Goal: Information Seeking & Learning: Learn about a topic

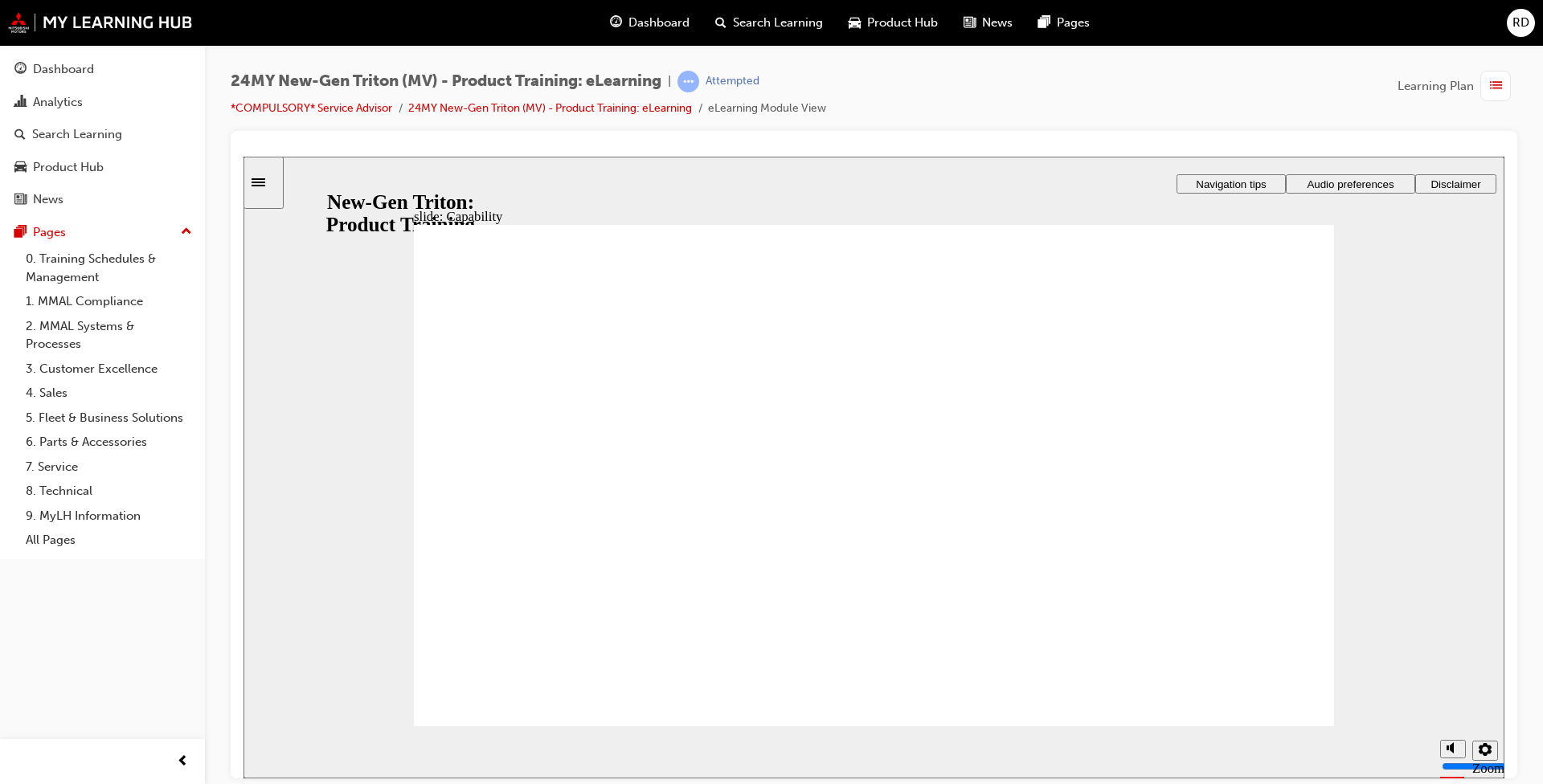
drag, startPoint x: 1163, startPoint y: 372, endPoint x: 1176, endPoint y: 411, distance: 41.1
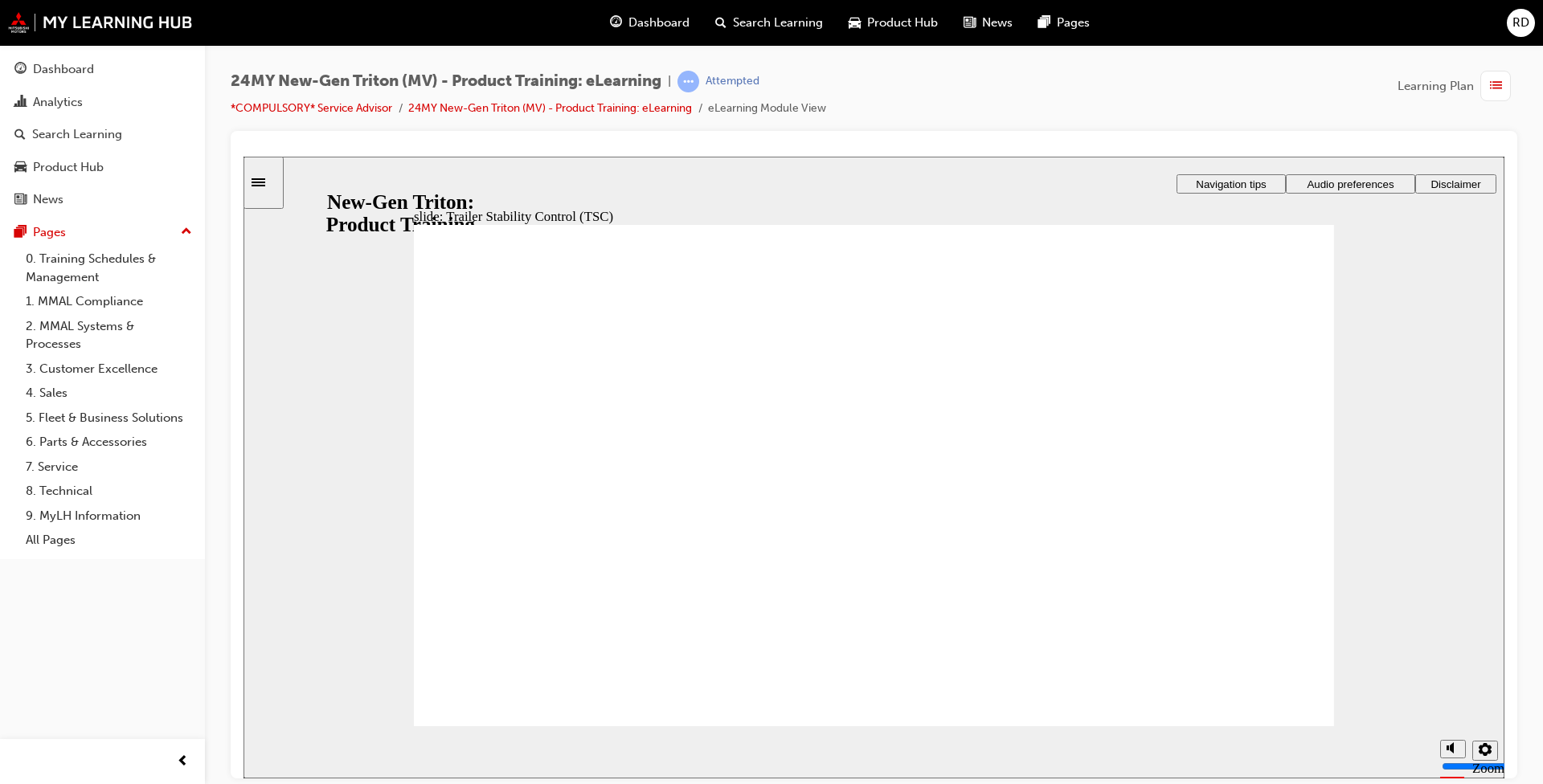
drag, startPoint x: 651, startPoint y: 579, endPoint x: 619, endPoint y: 579, distance: 32.0
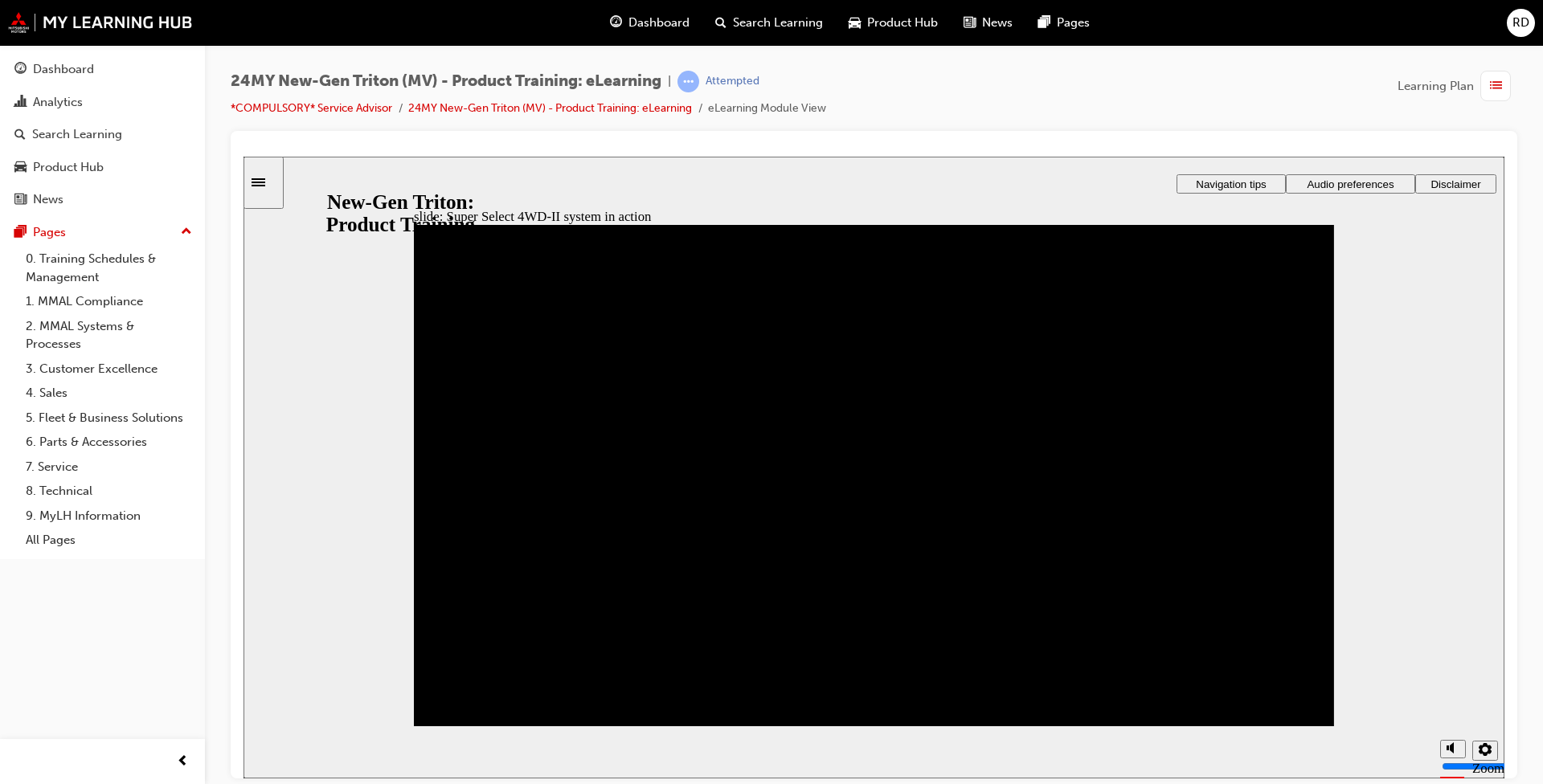
drag, startPoint x: 1269, startPoint y: 314, endPoint x: 1277, endPoint y: 305, distance: 12.0
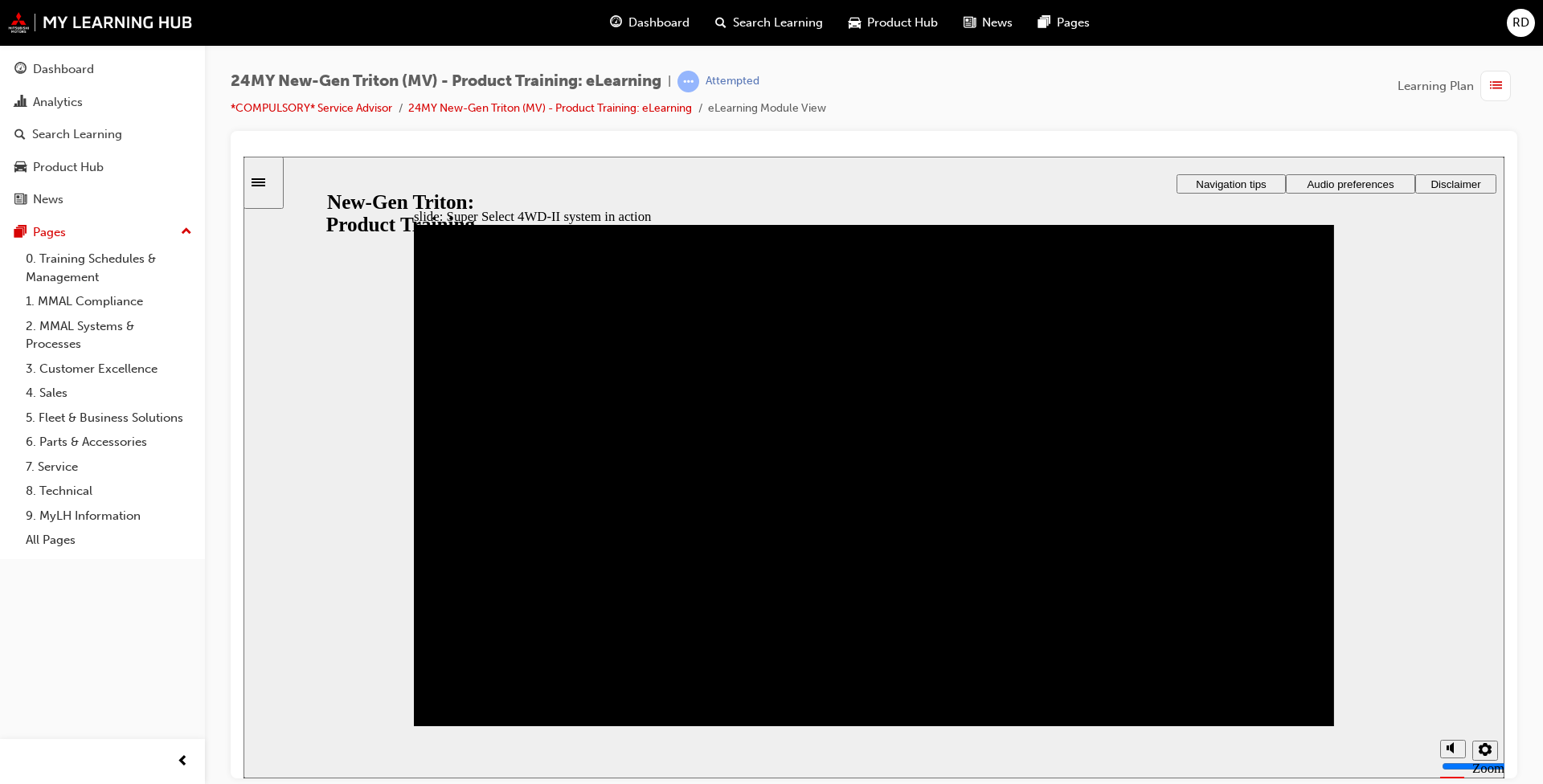
drag, startPoint x: 1278, startPoint y: 313, endPoint x: 1276, endPoint y: 305, distance: 8.2
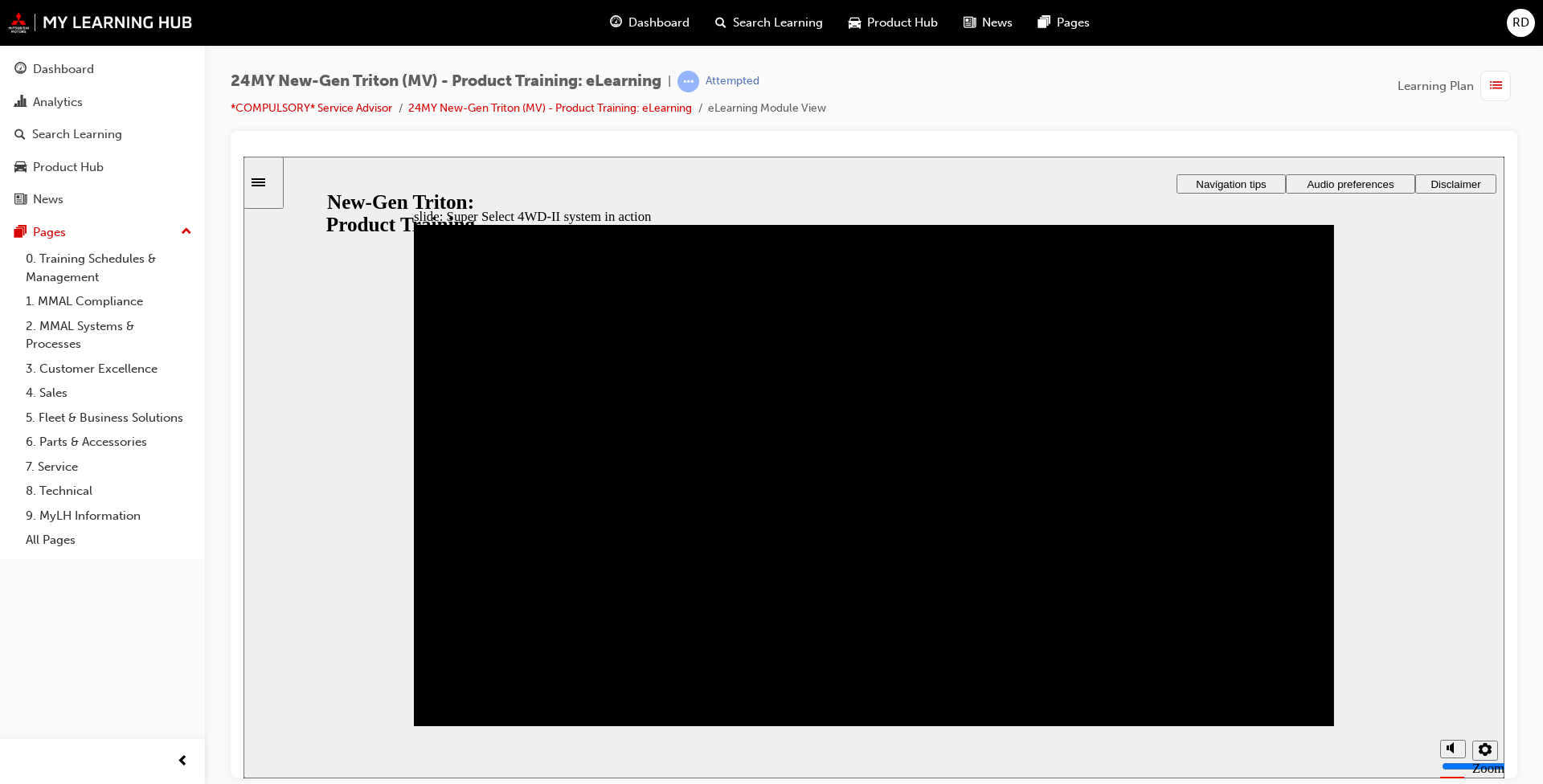
drag, startPoint x: 1261, startPoint y: 302, endPoint x: 1272, endPoint y: 302, distance: 11.0
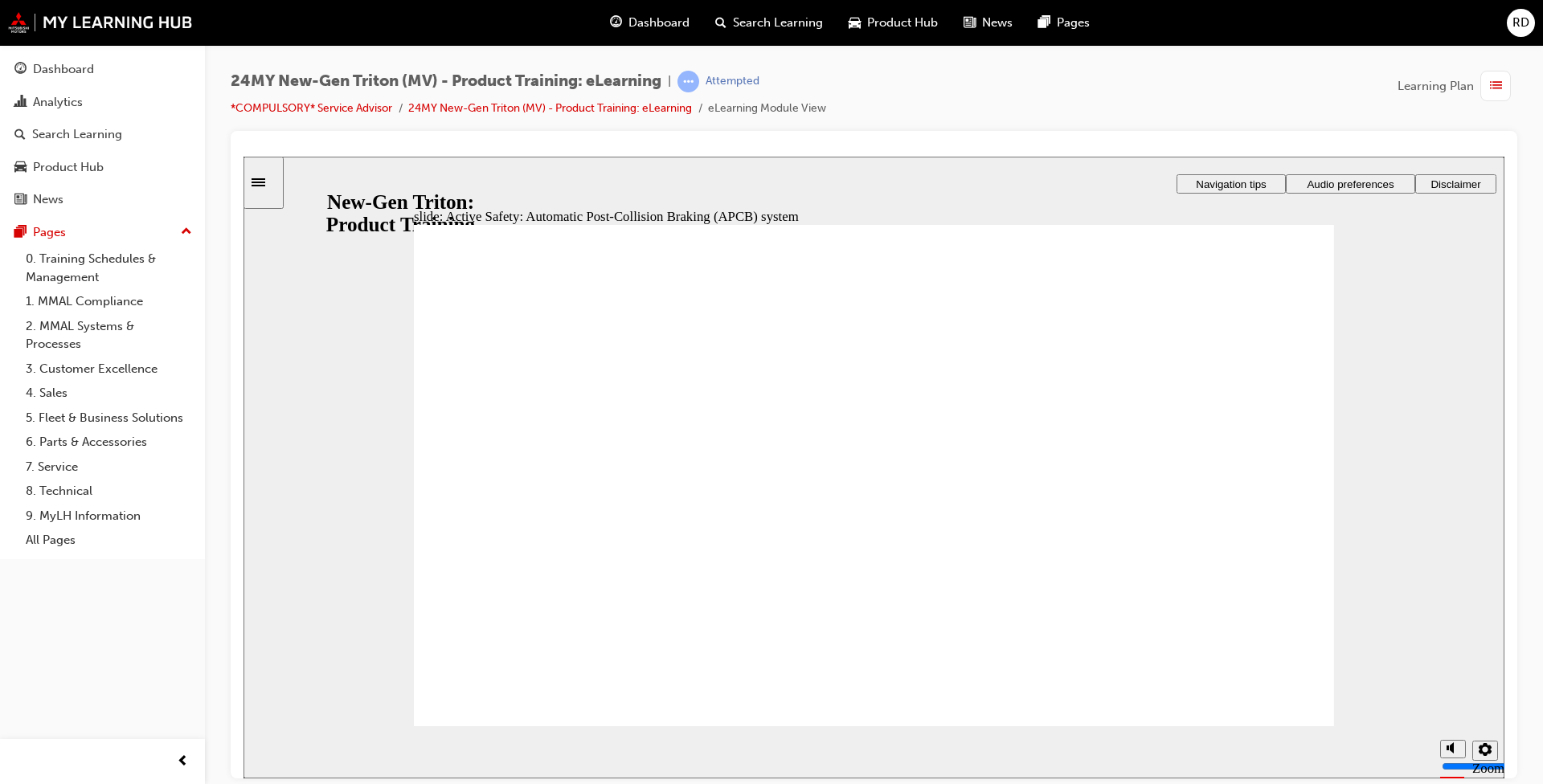
drag, startPoint x: 1205, startPoint y: 449, endPoint x: 1200, endPoint y: 480, distance: 31.4
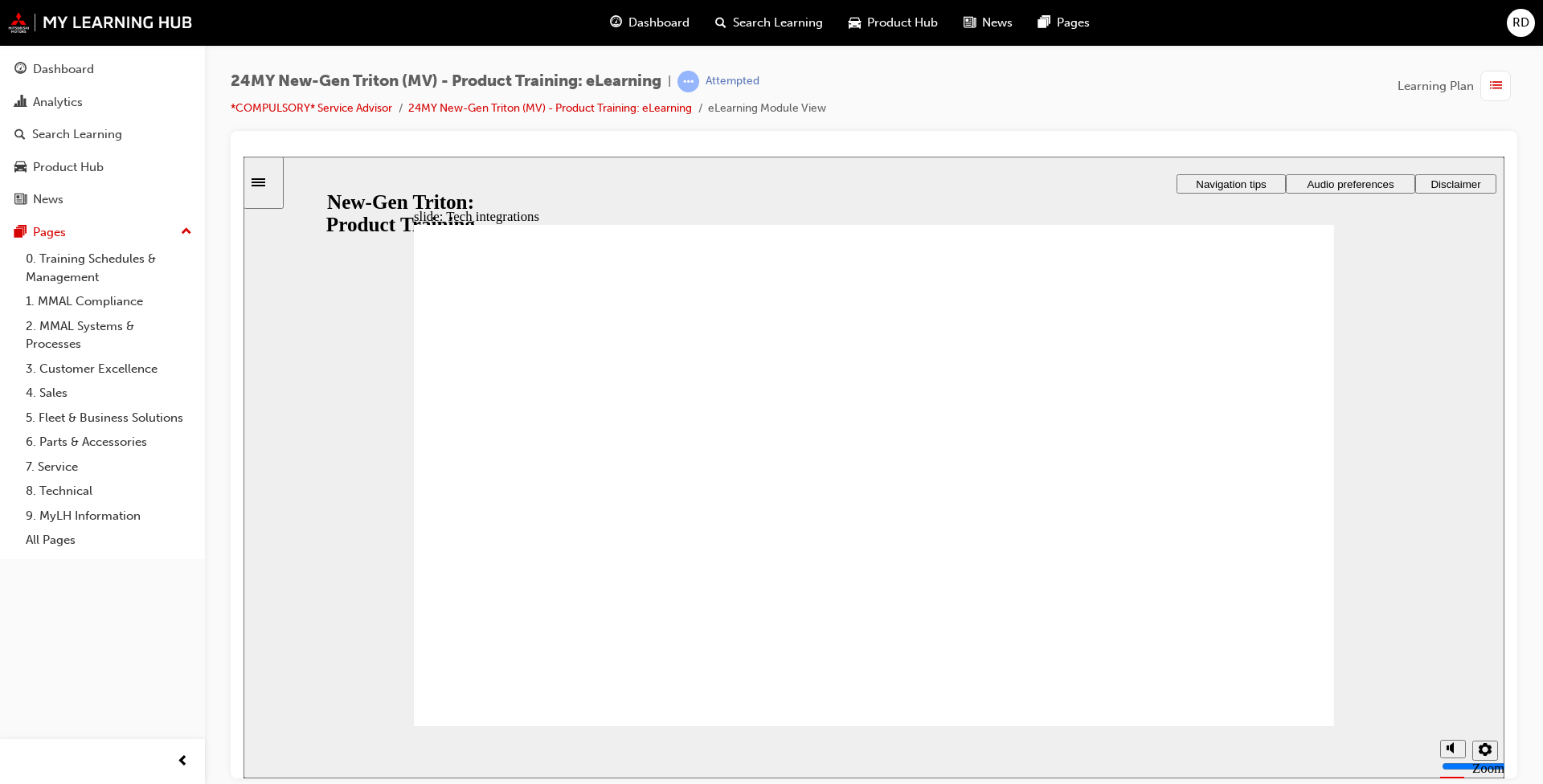
drag, startPoint x: 1273, startPoint y: 320, endPoint x: 1272, endPoint y: 311, distance: 9.1
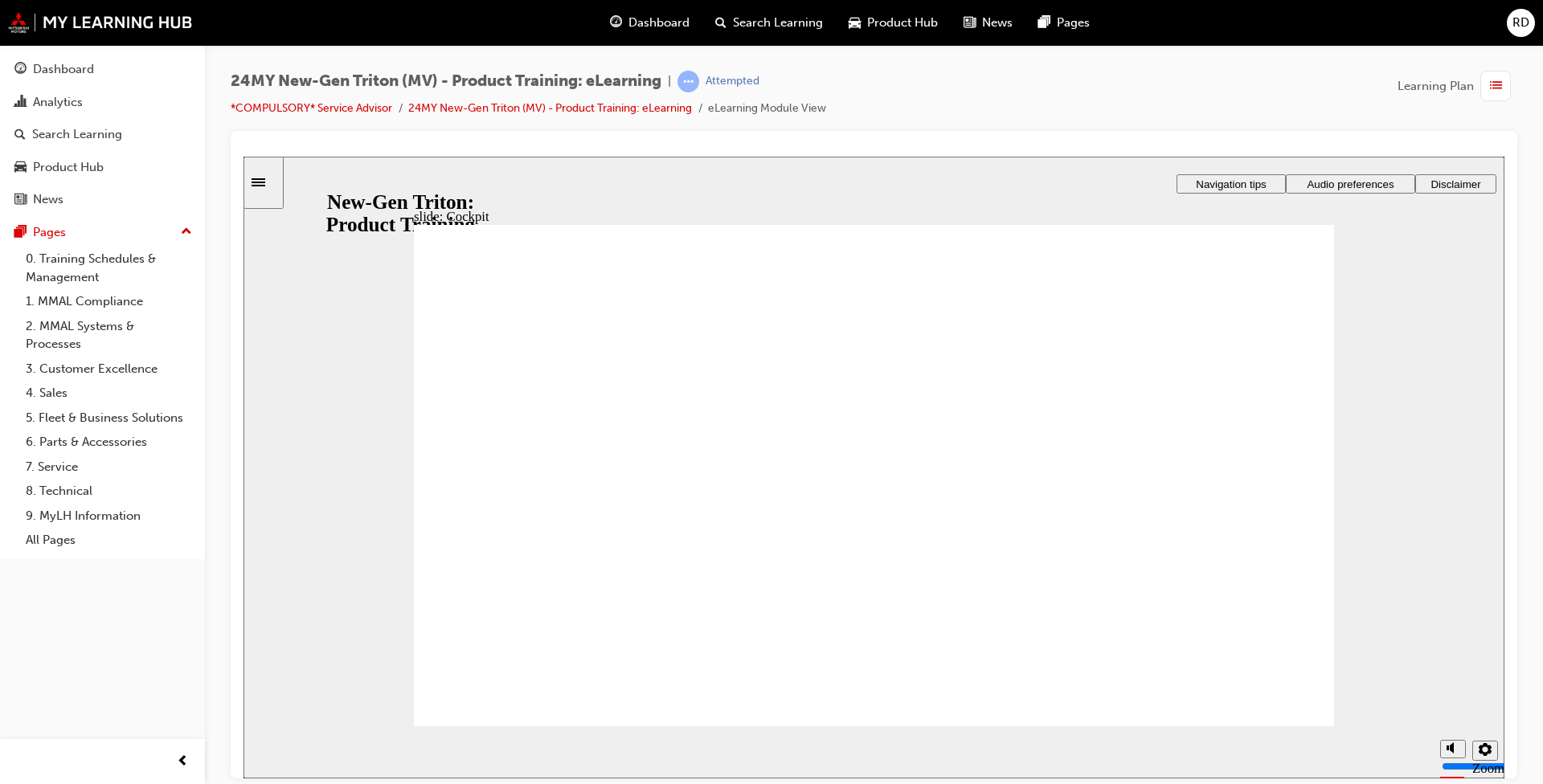
click at [1000, 739] on div "slide: Cockpit Rectangle 1 Rectangle 3 IMG_20231123_175923_00_072 INT FRONT.jpg…" at bounding box center [874, 467] width 1261 height 622
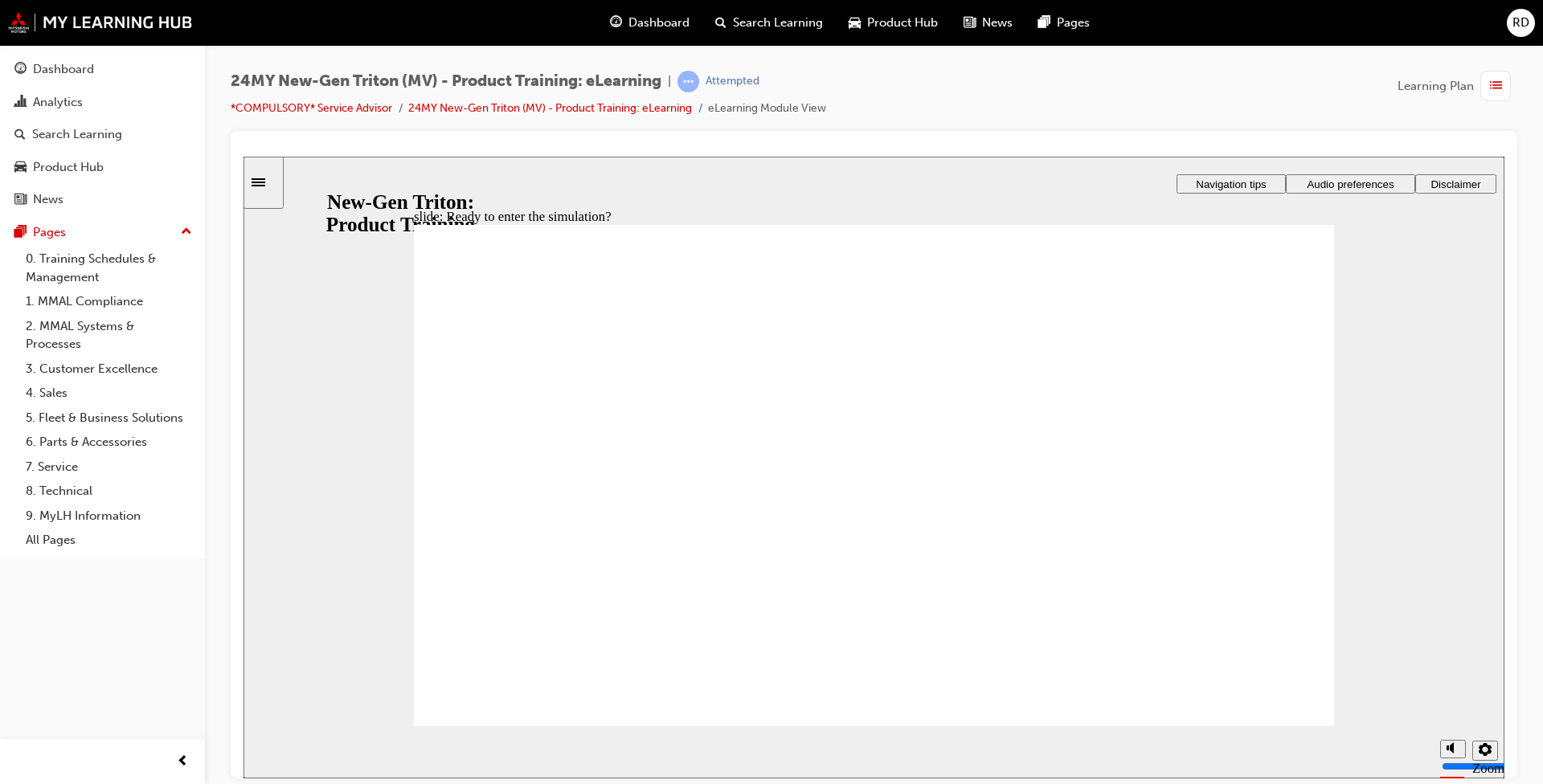
checkbox input "true"
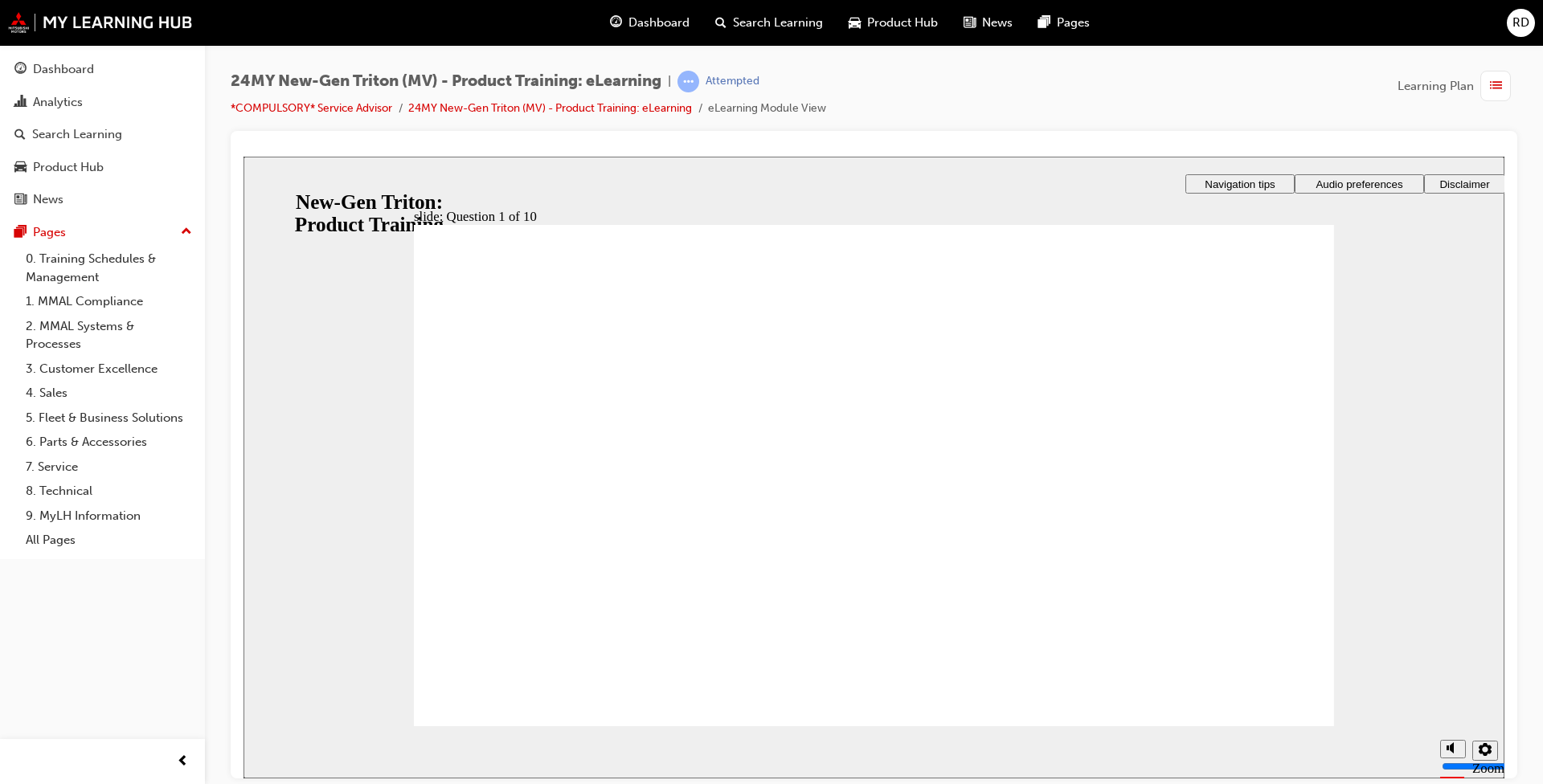
radio input "true"
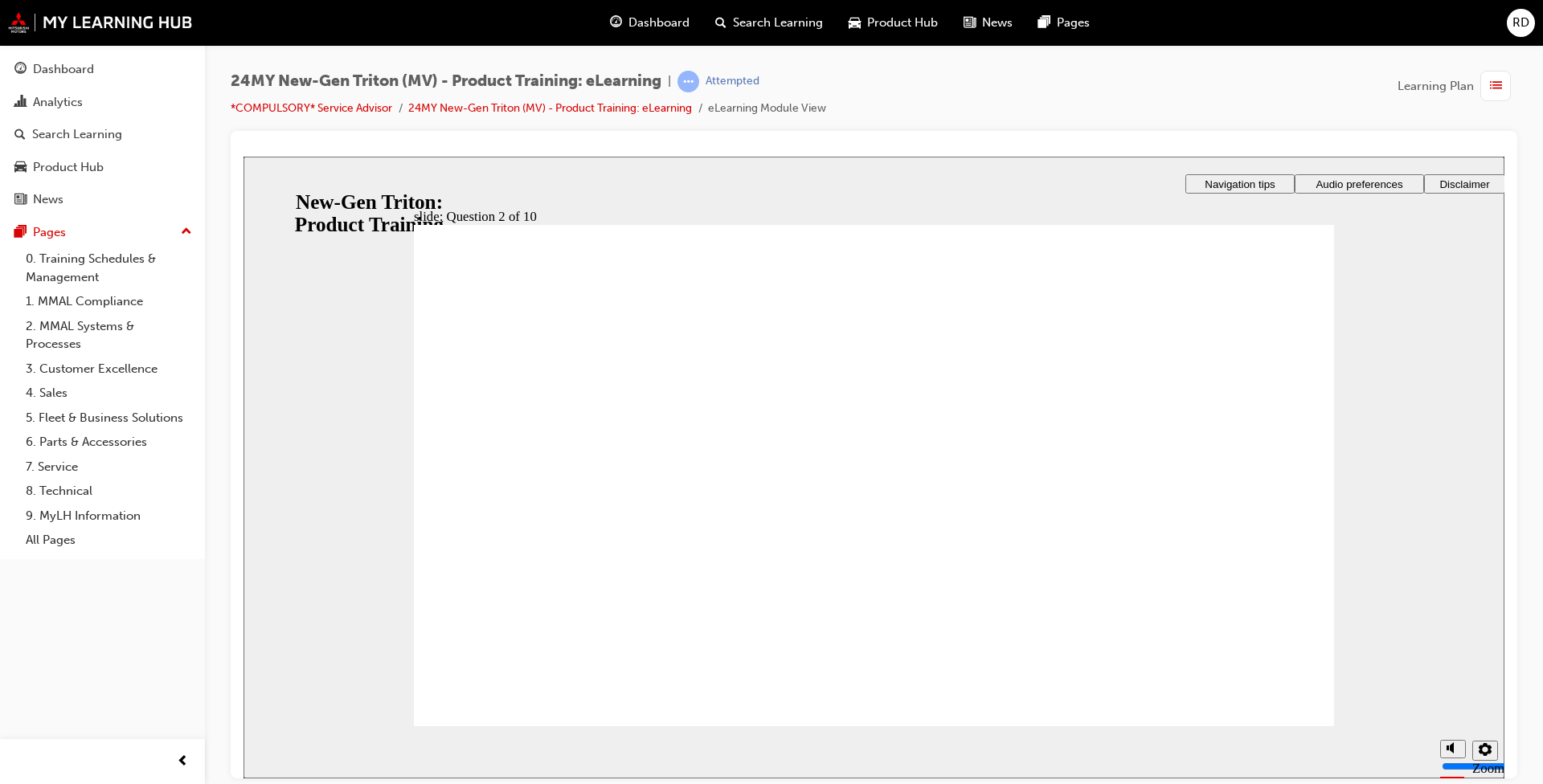
checkbox input "true"
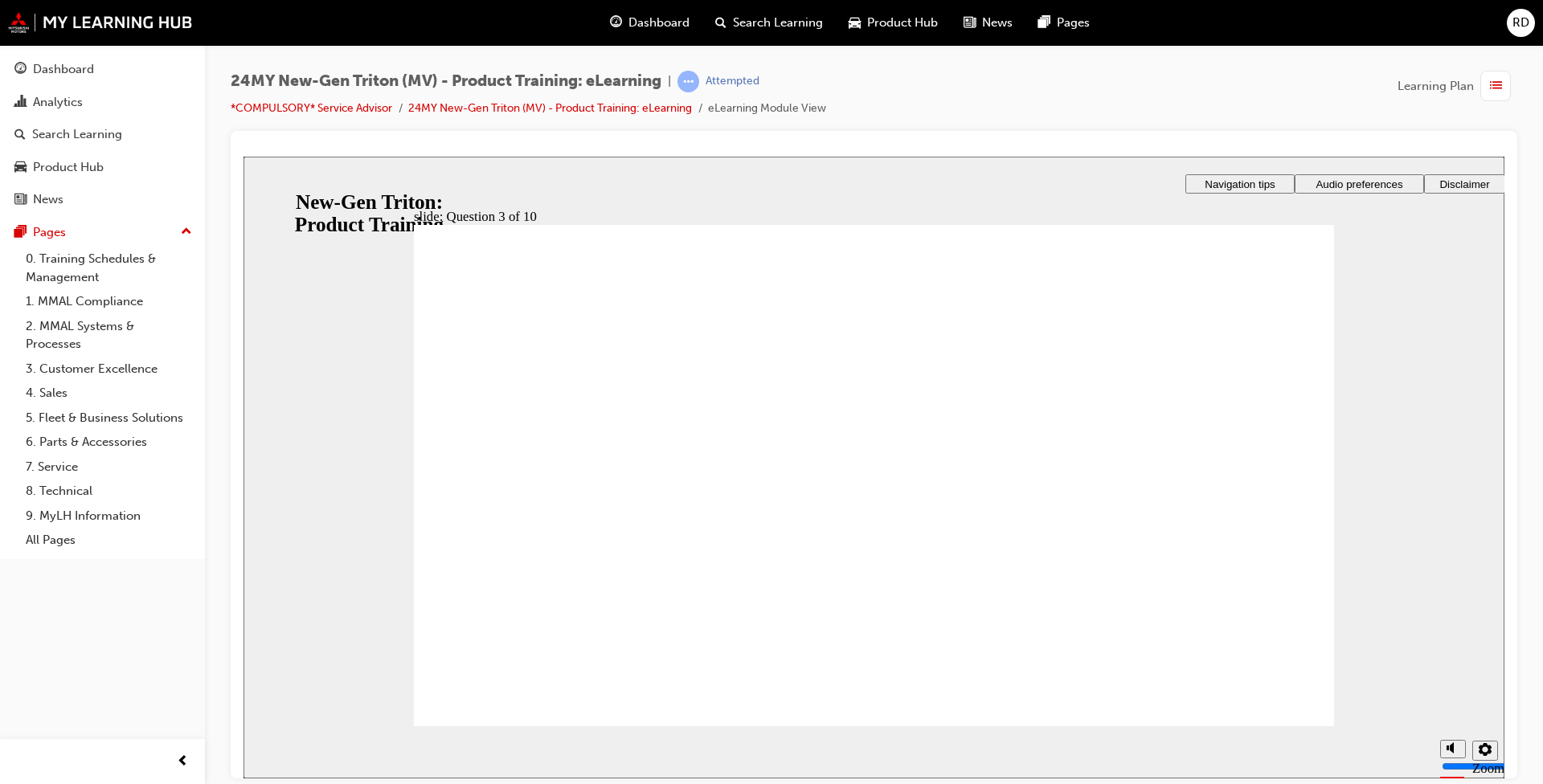
checkbox input "true"
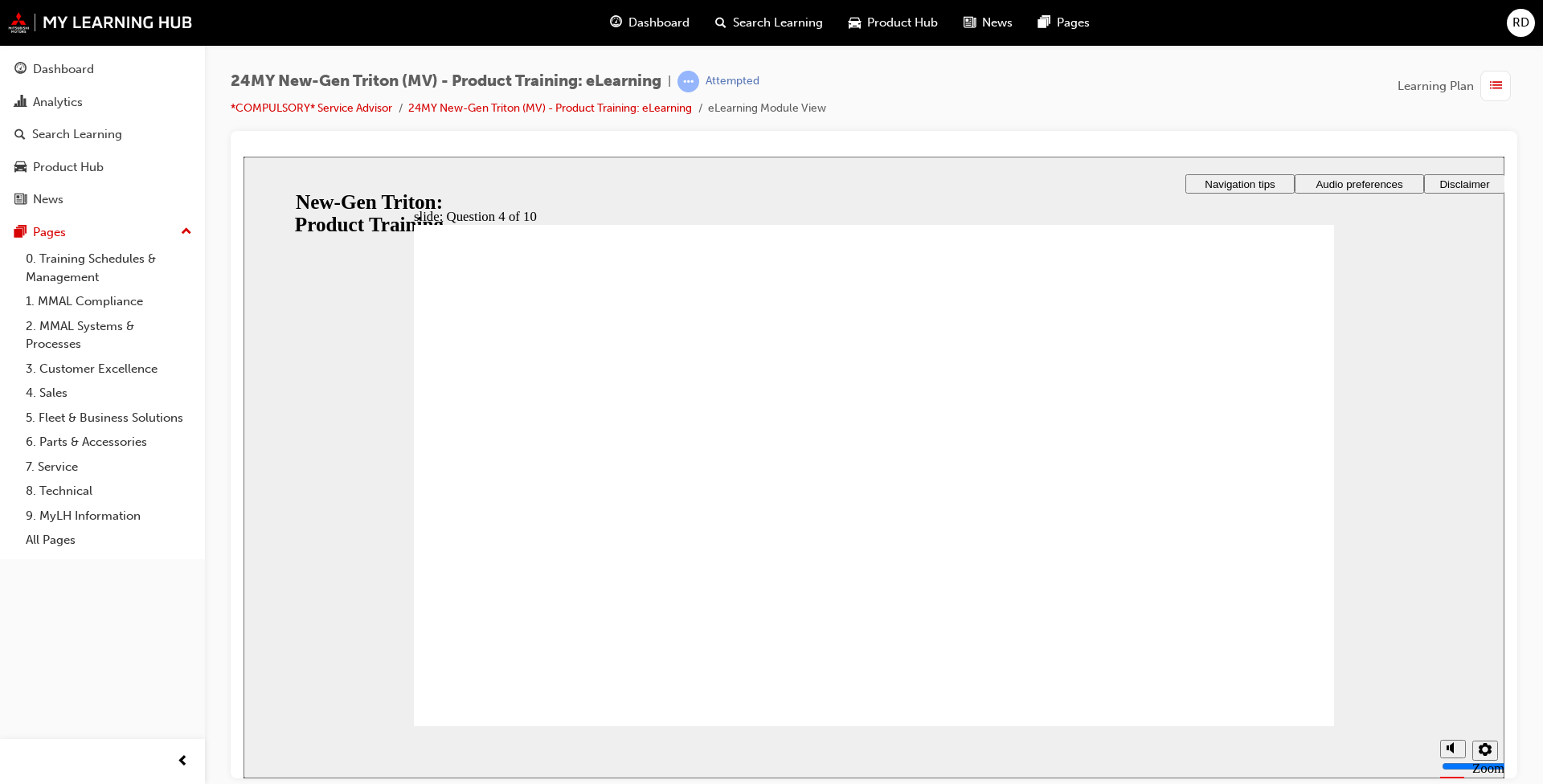
checkbox input "true"
drag, startPoint x: 716, startPoint y: 585, endPoint x: 570, endPoint y: 671, distance: 169.4
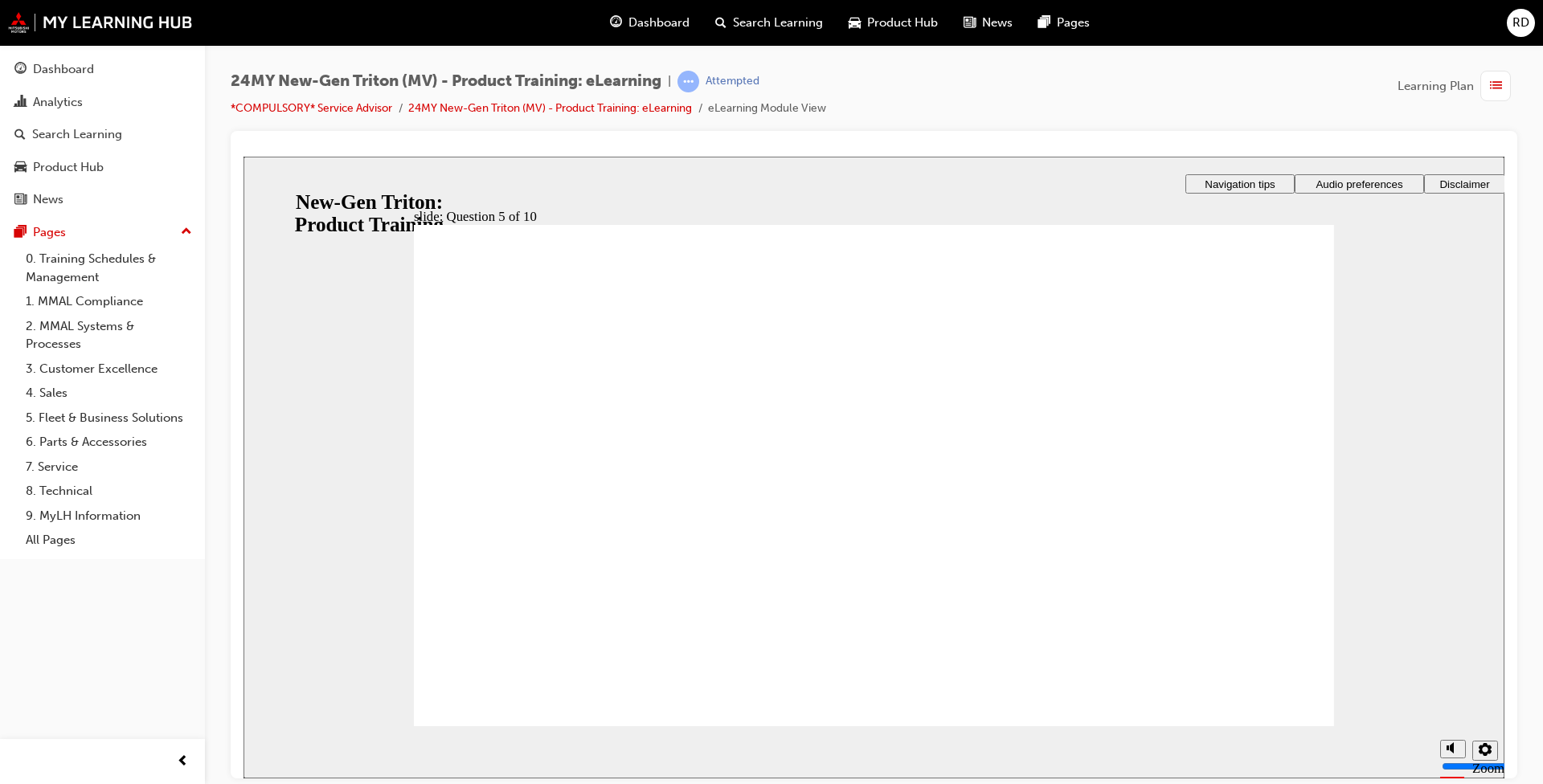
checkbox input "true"
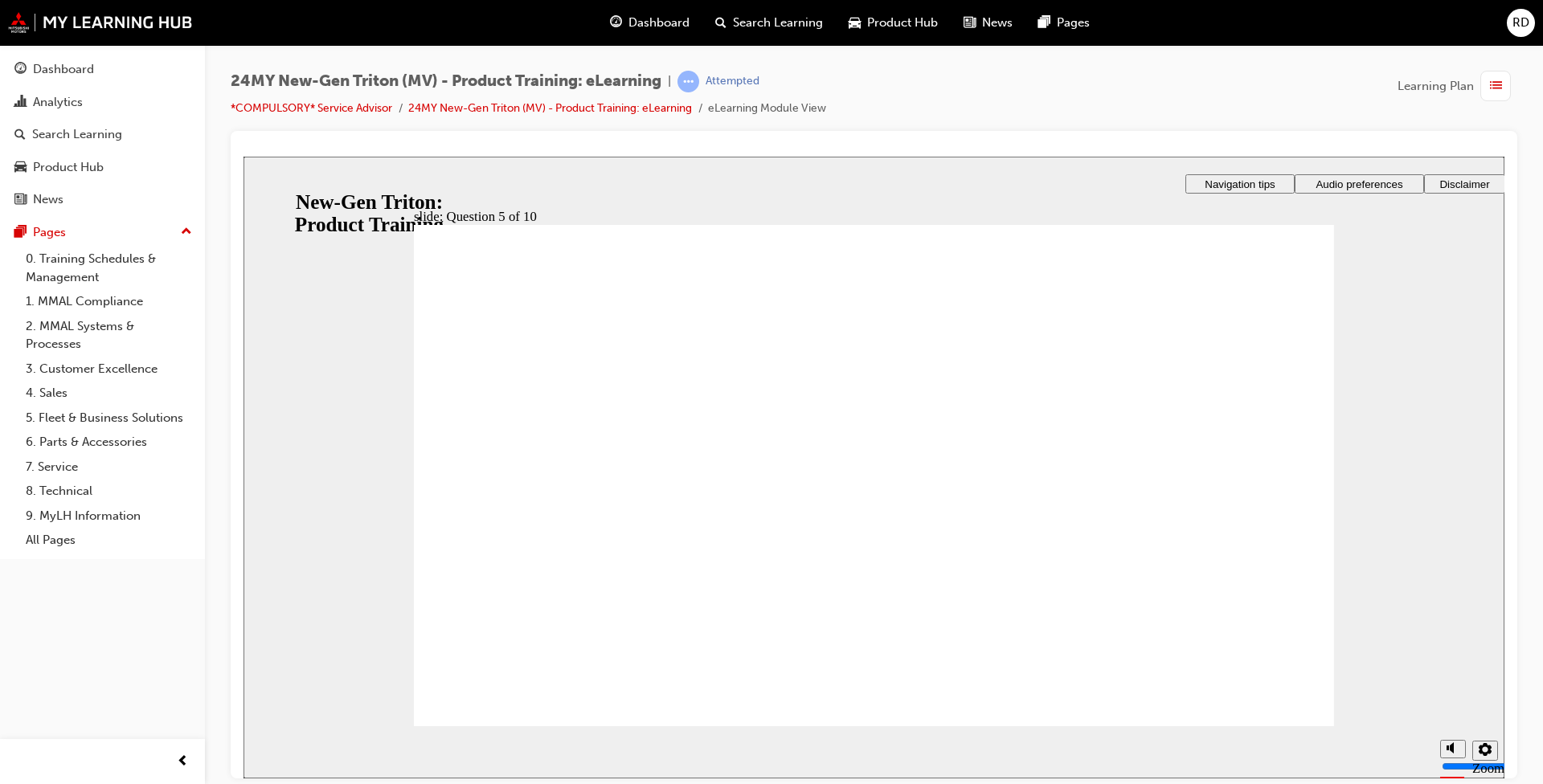
radio input "true"
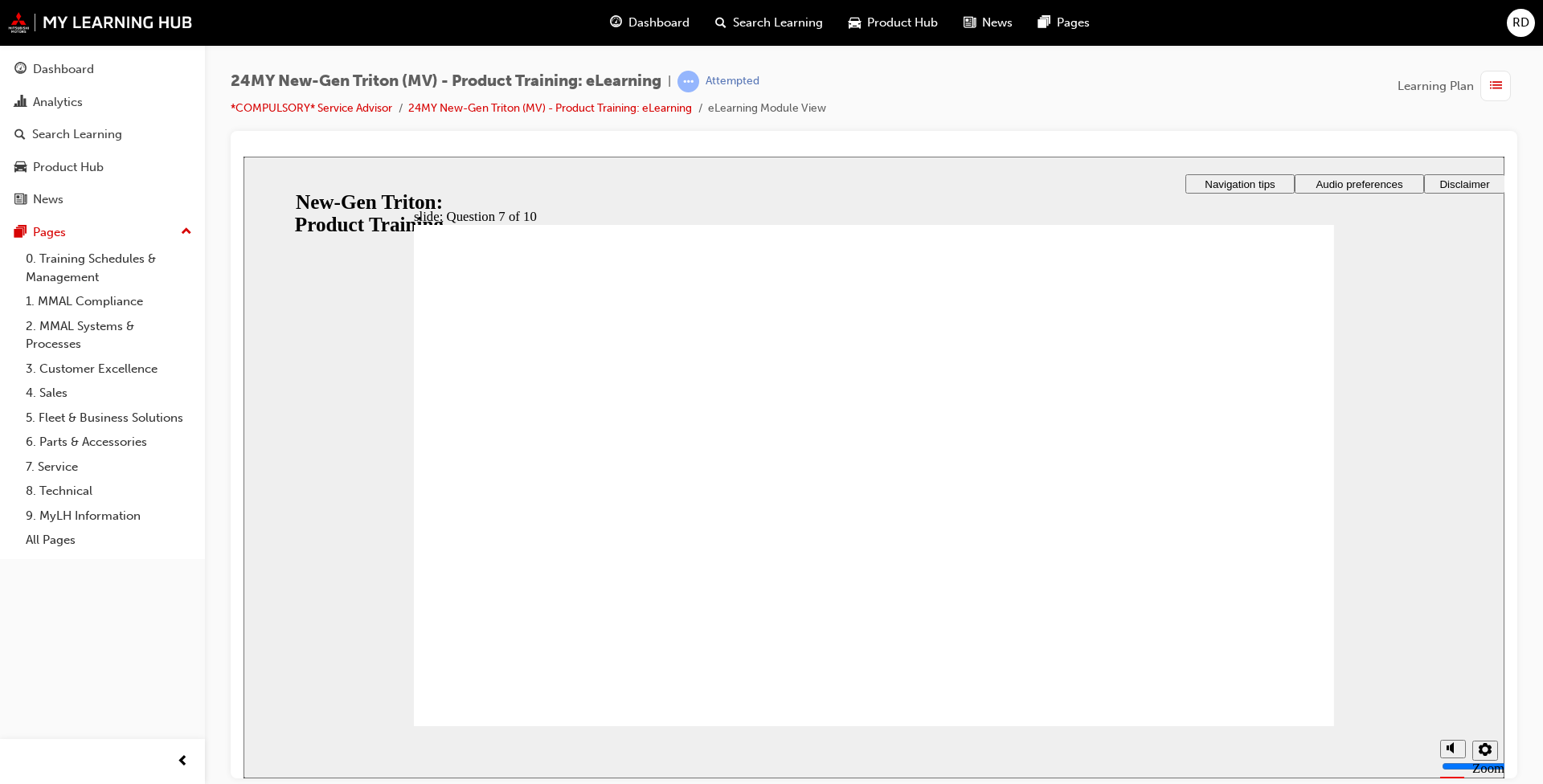
checkbox input "true"
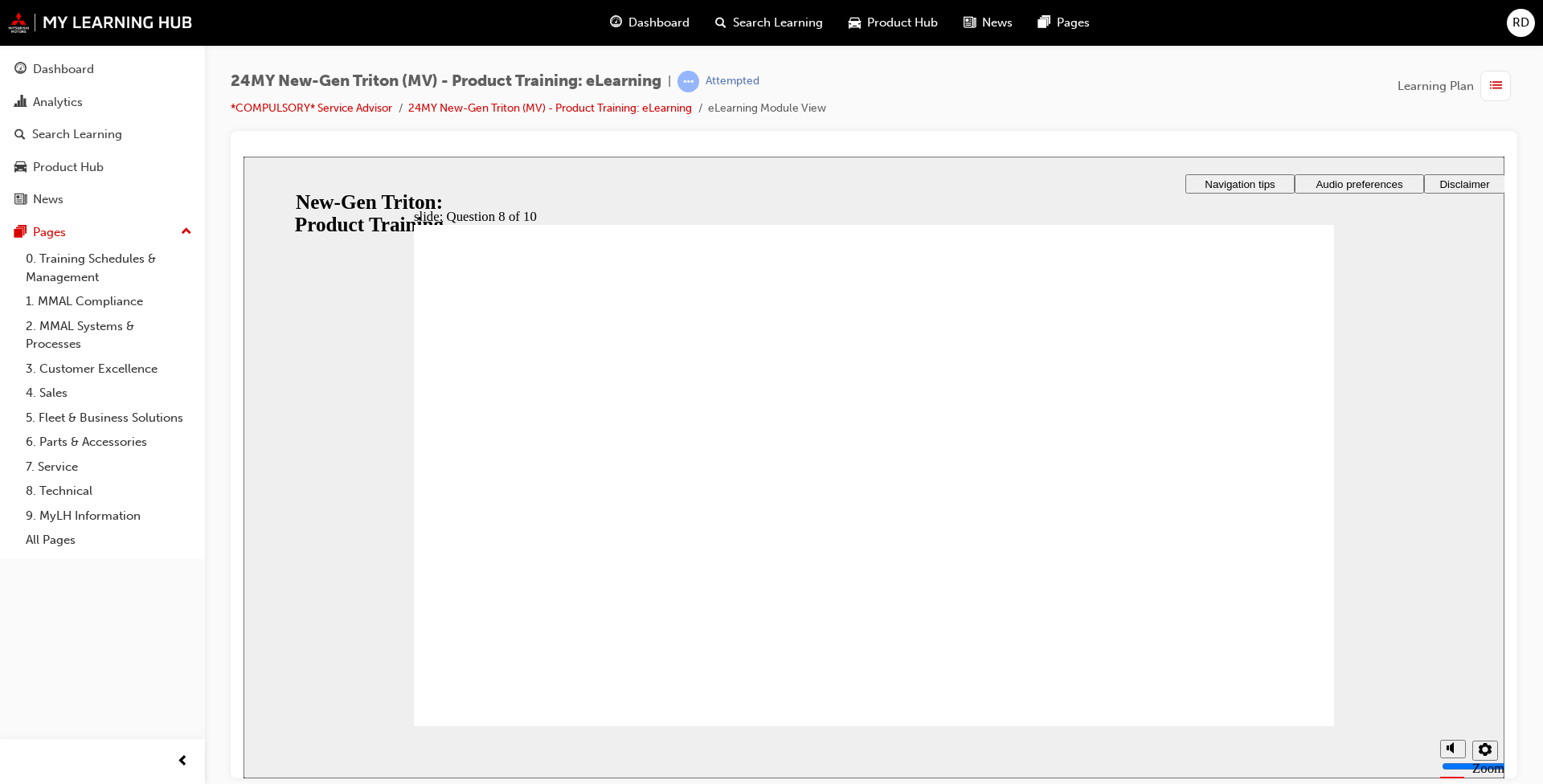
radio input "true"
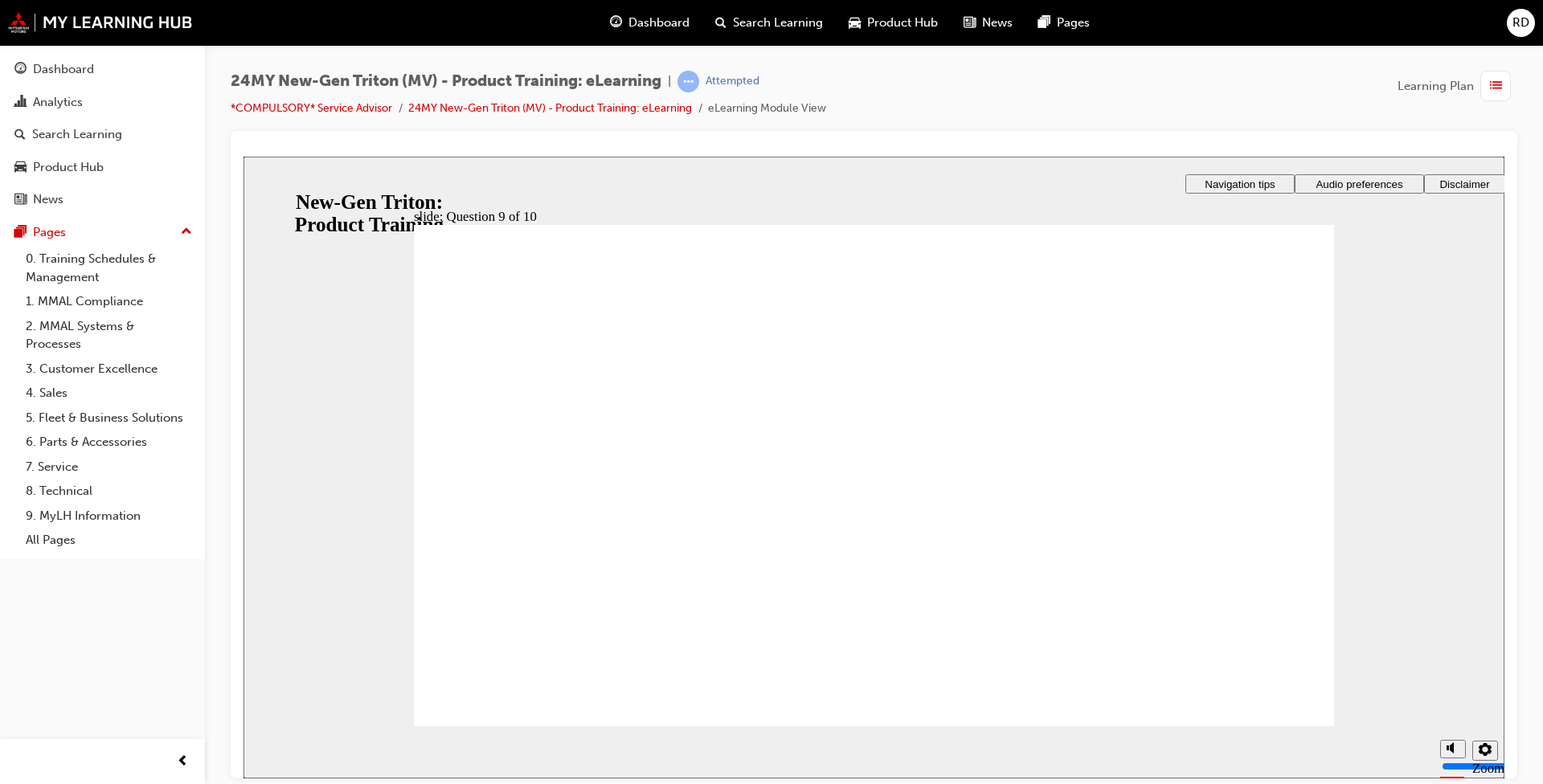
radio input "true"
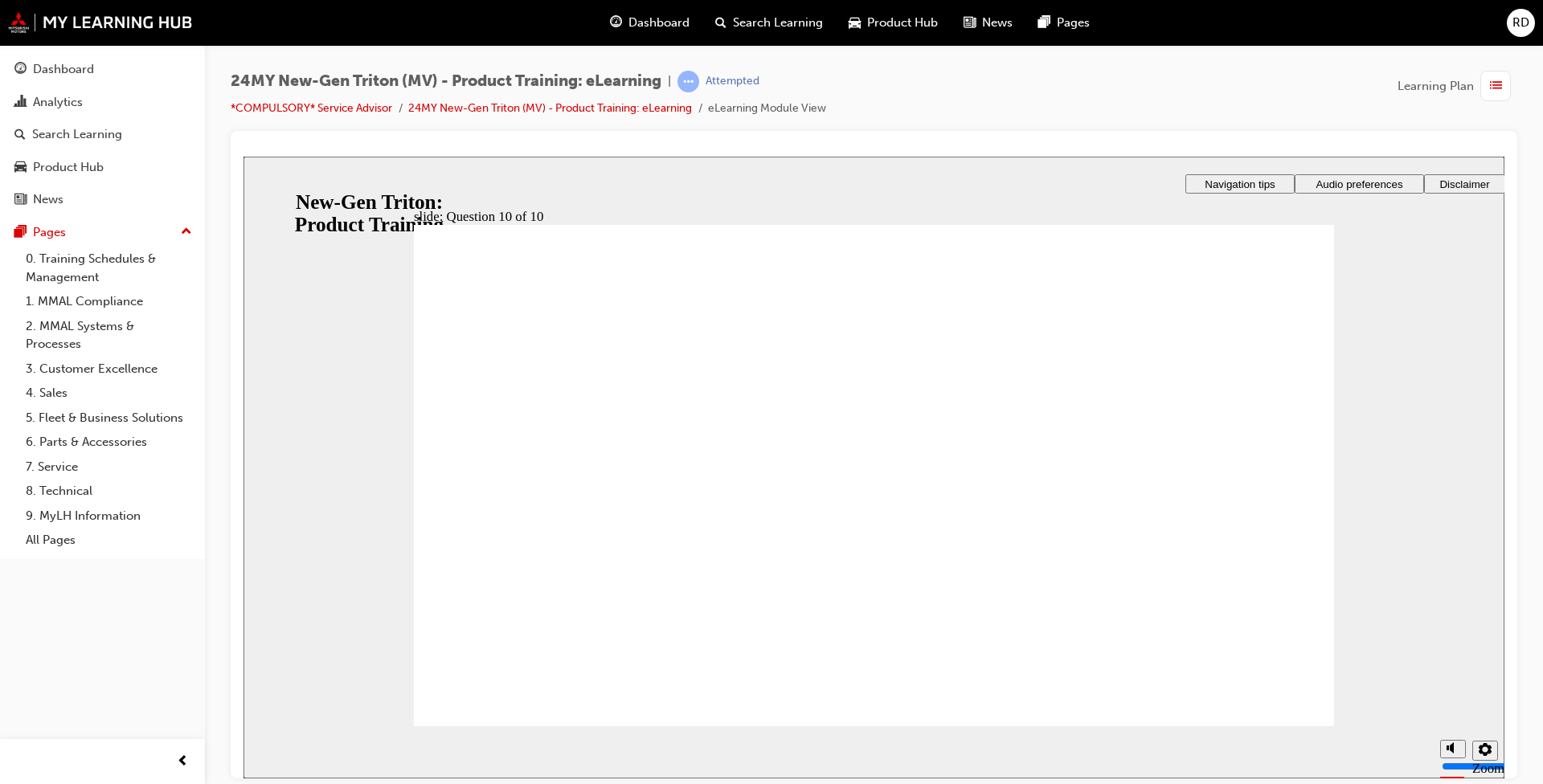
checkbox input "true"
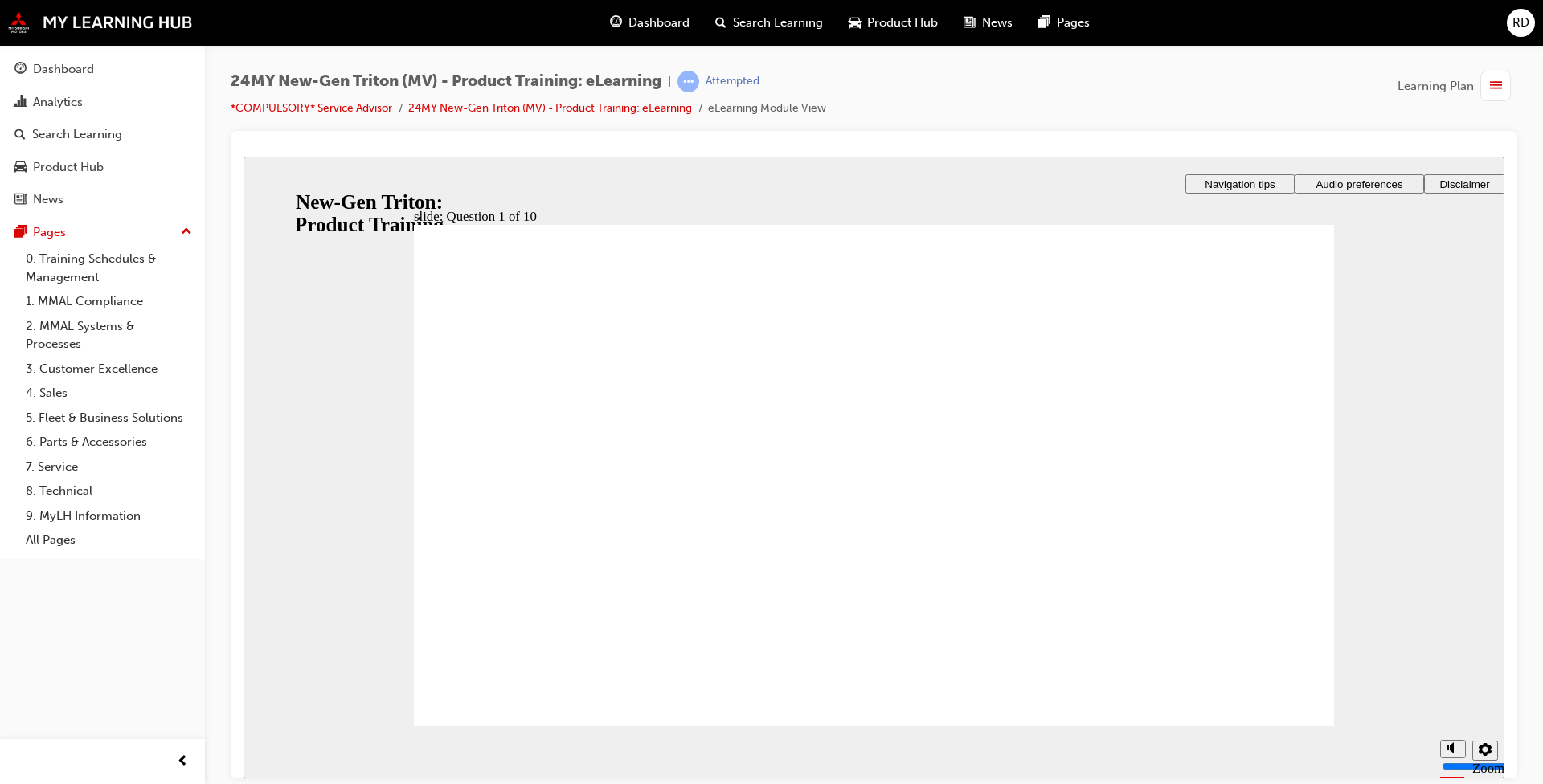
checkbox input "true"
drag, startPoint x: 462, startPoint y: 634, endPoint x: 509, endPoint y: 695, distance: 77.0
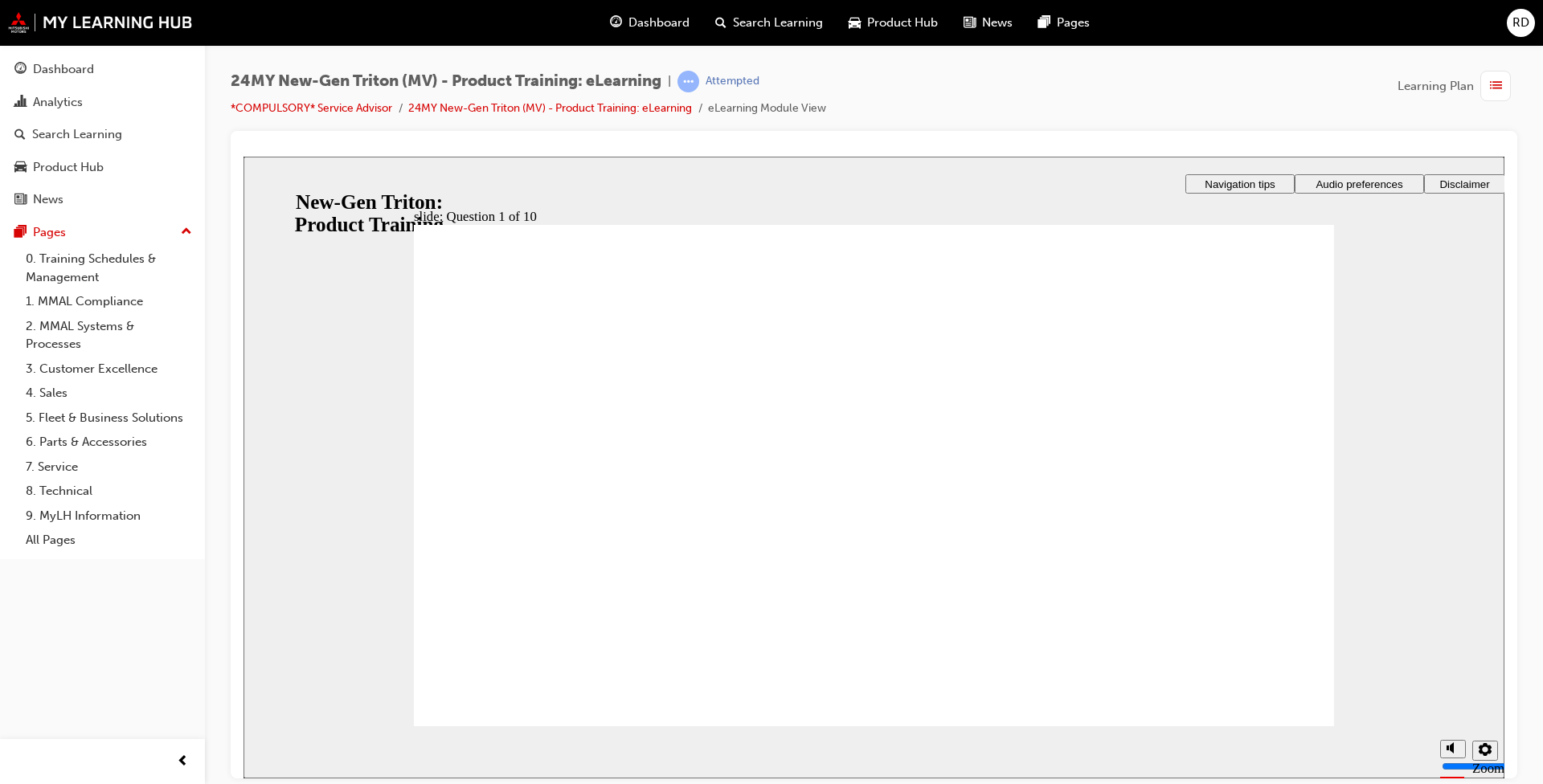
radio input "true"
checkbox input "true"
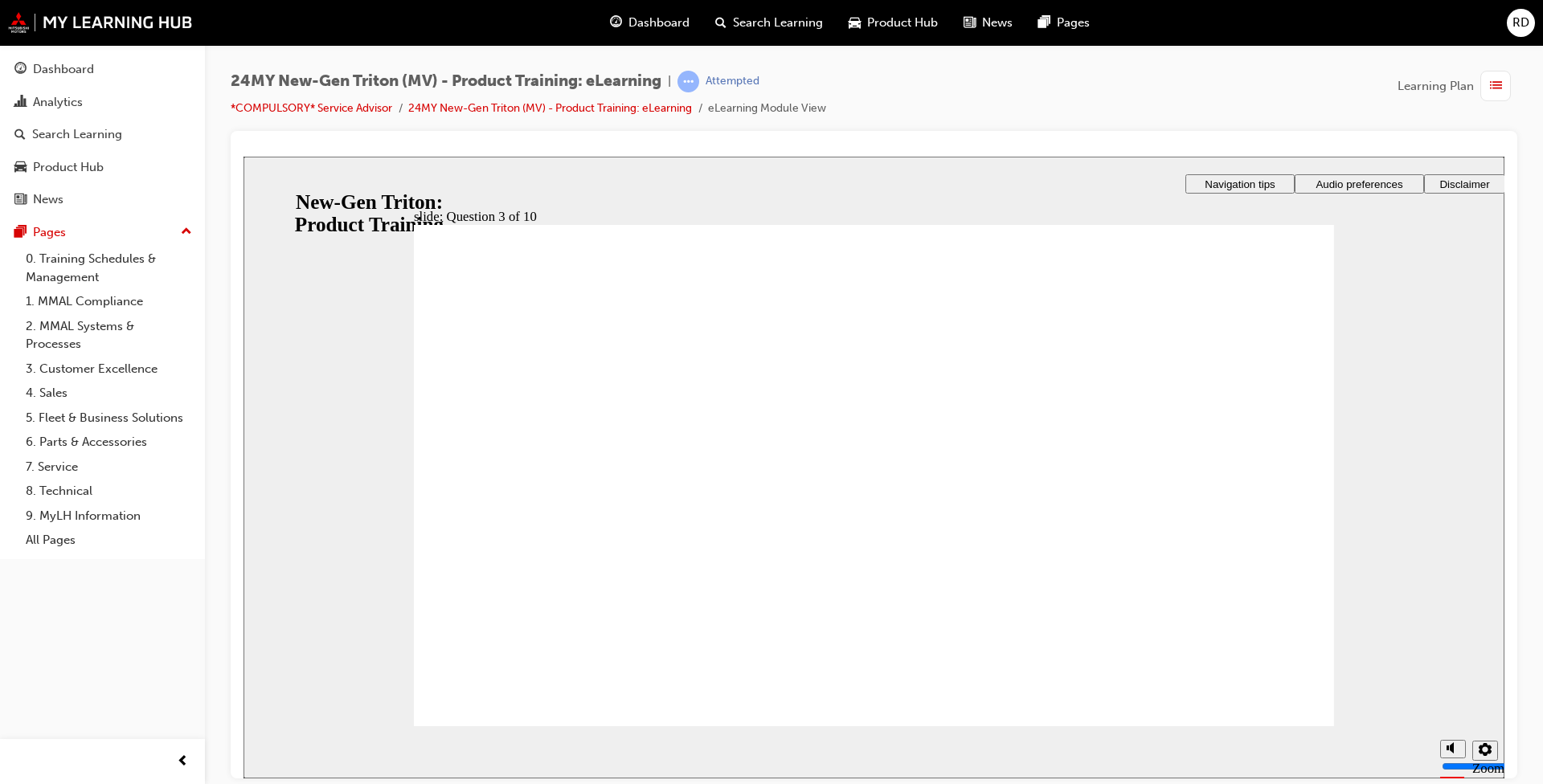
checkbox input "true"
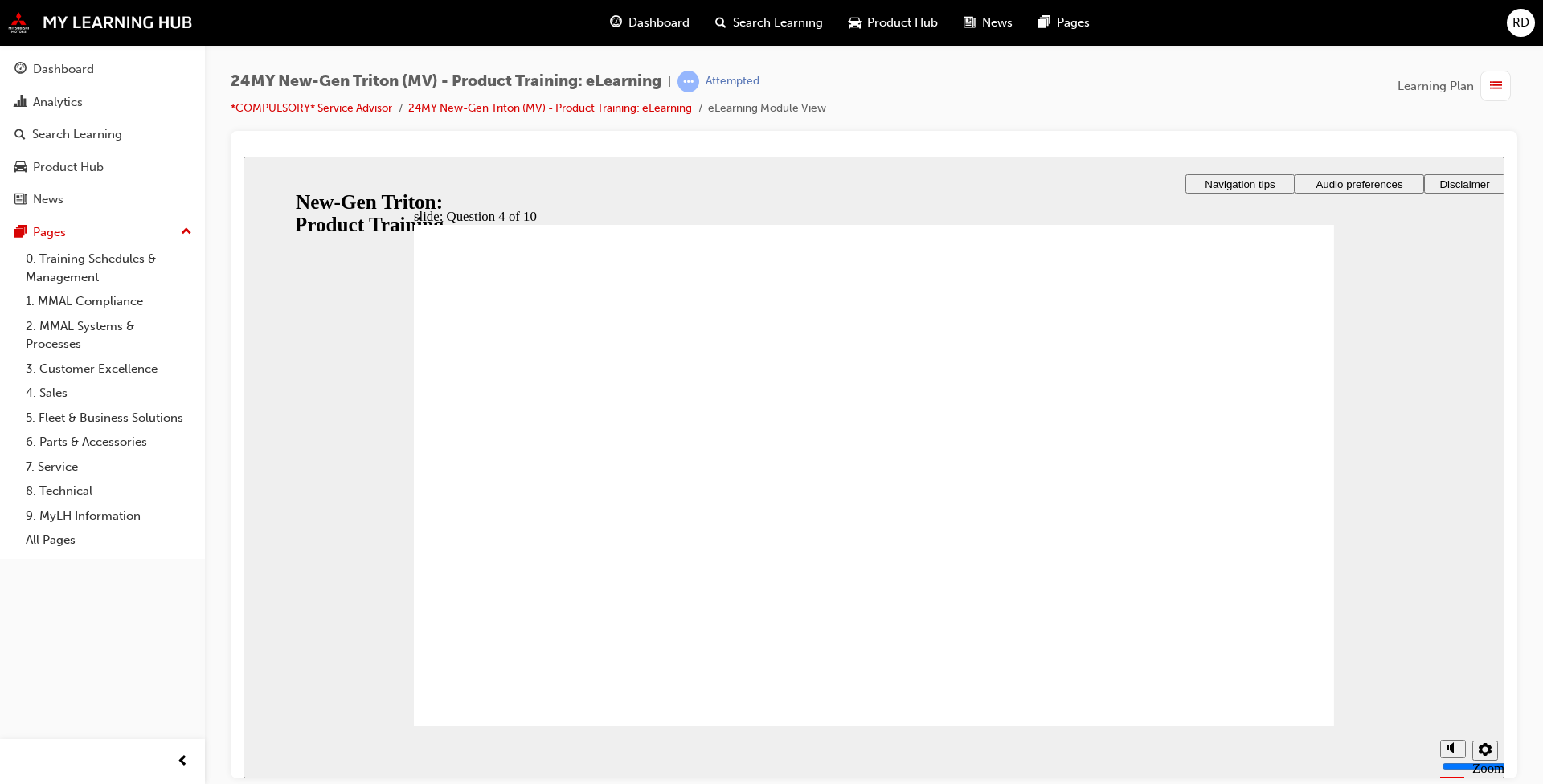
checkbox input "true"
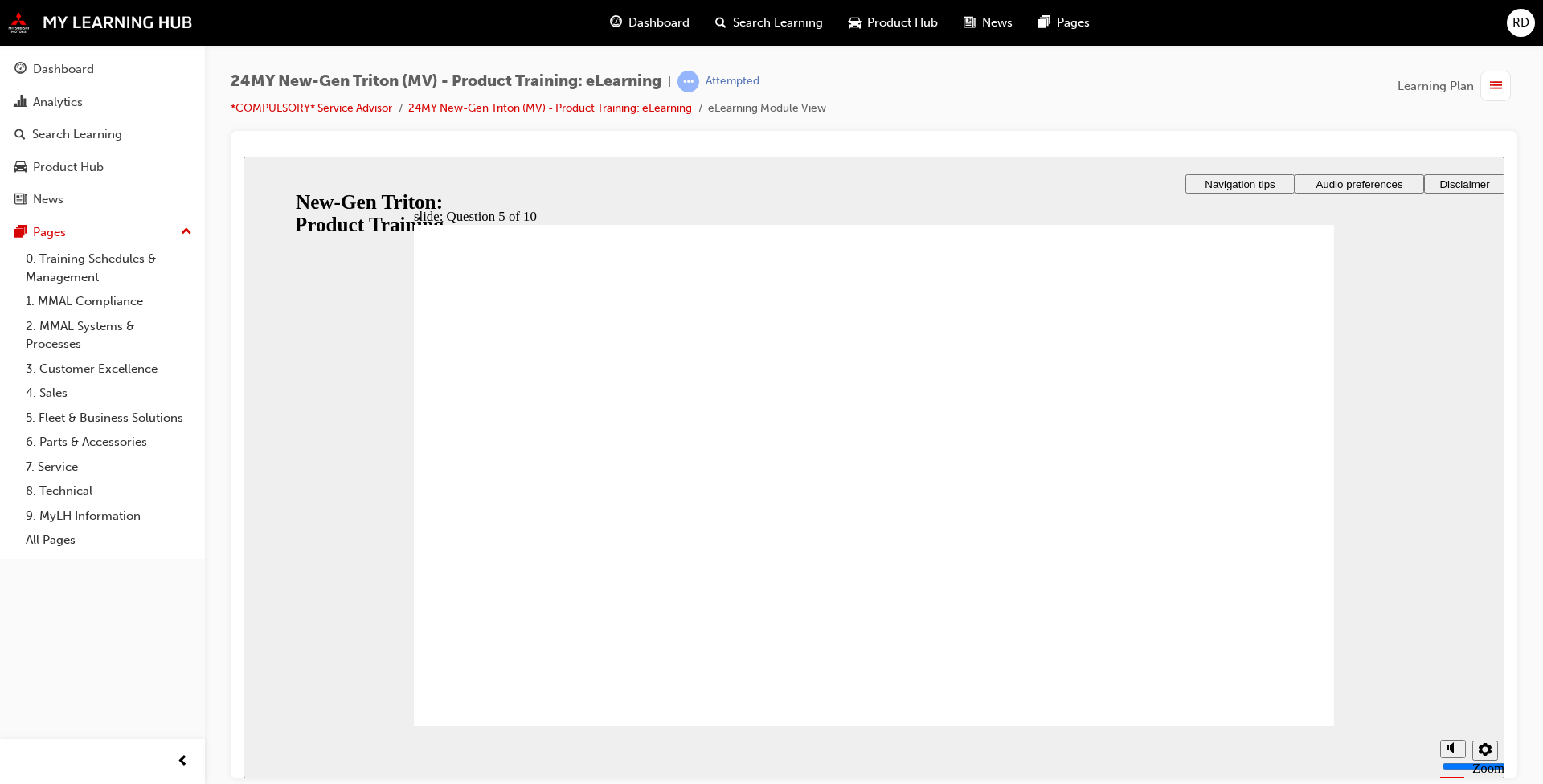
checkbox input "true"
drag, startPoint x: 454, startPoint y: 532, endPoint x: 515, endPoint y: 427, distance: 121.4
checkbox input "true"
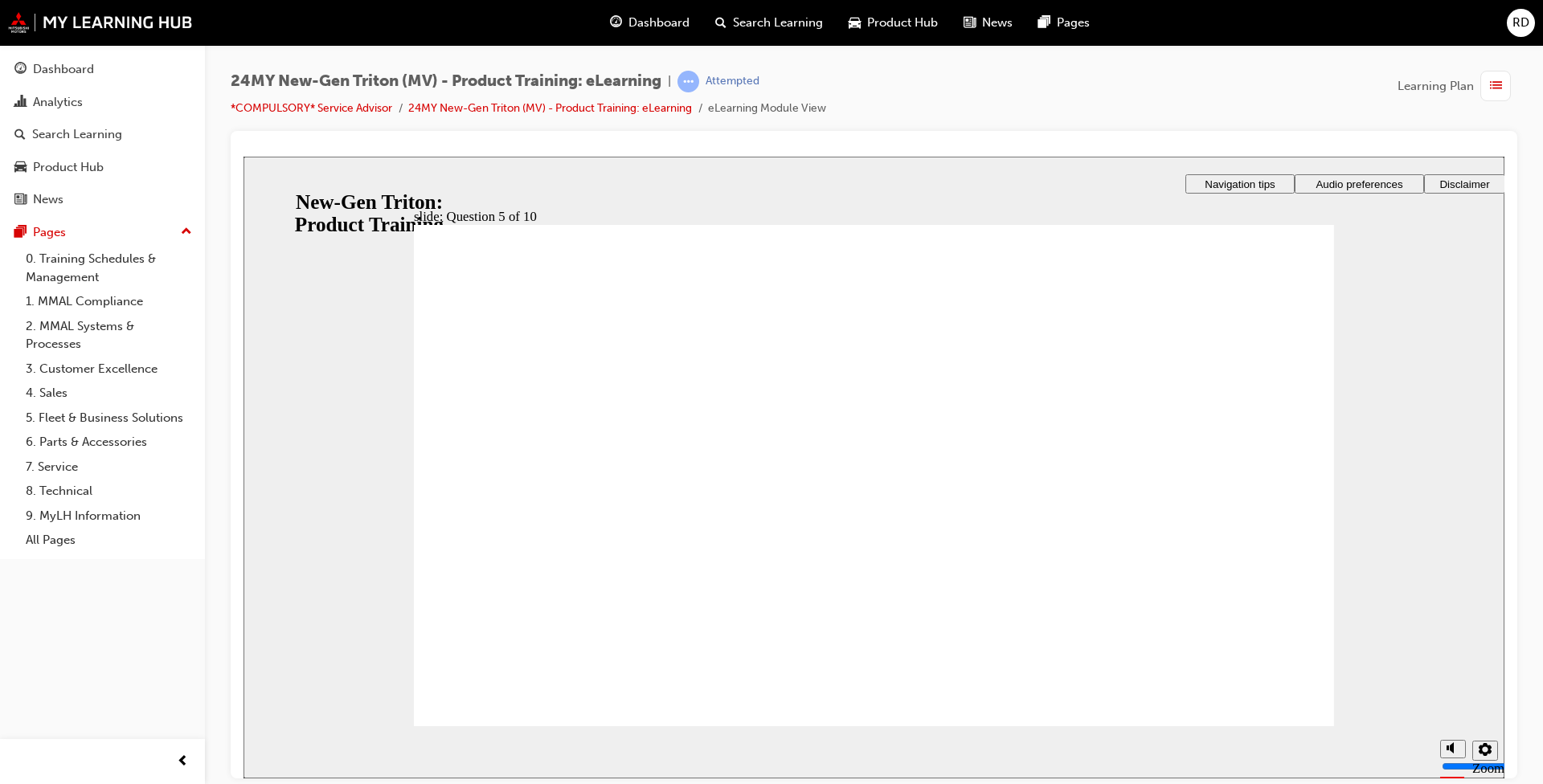
radio input "true"
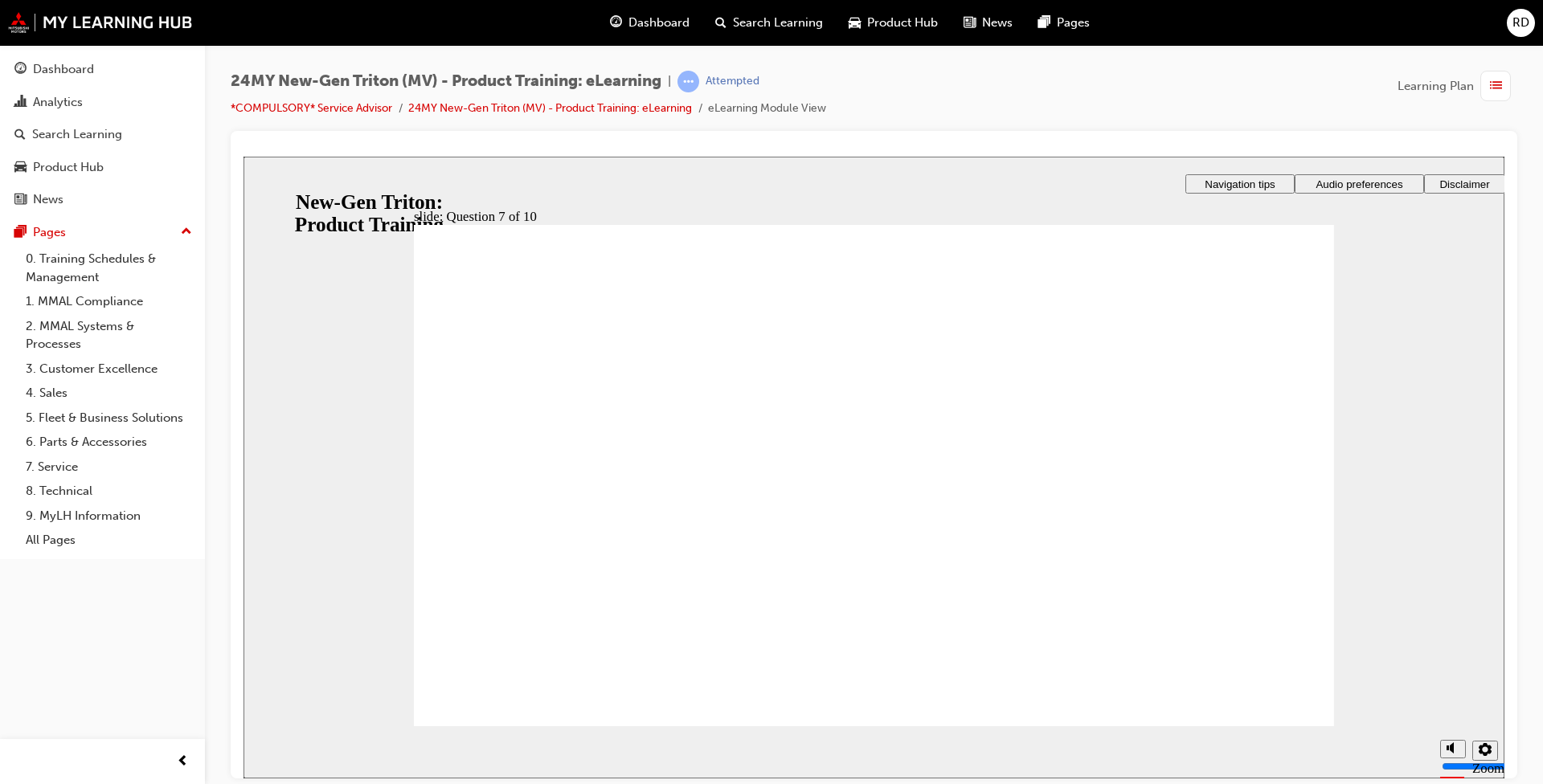
checkbox input "true"
radio input "true"
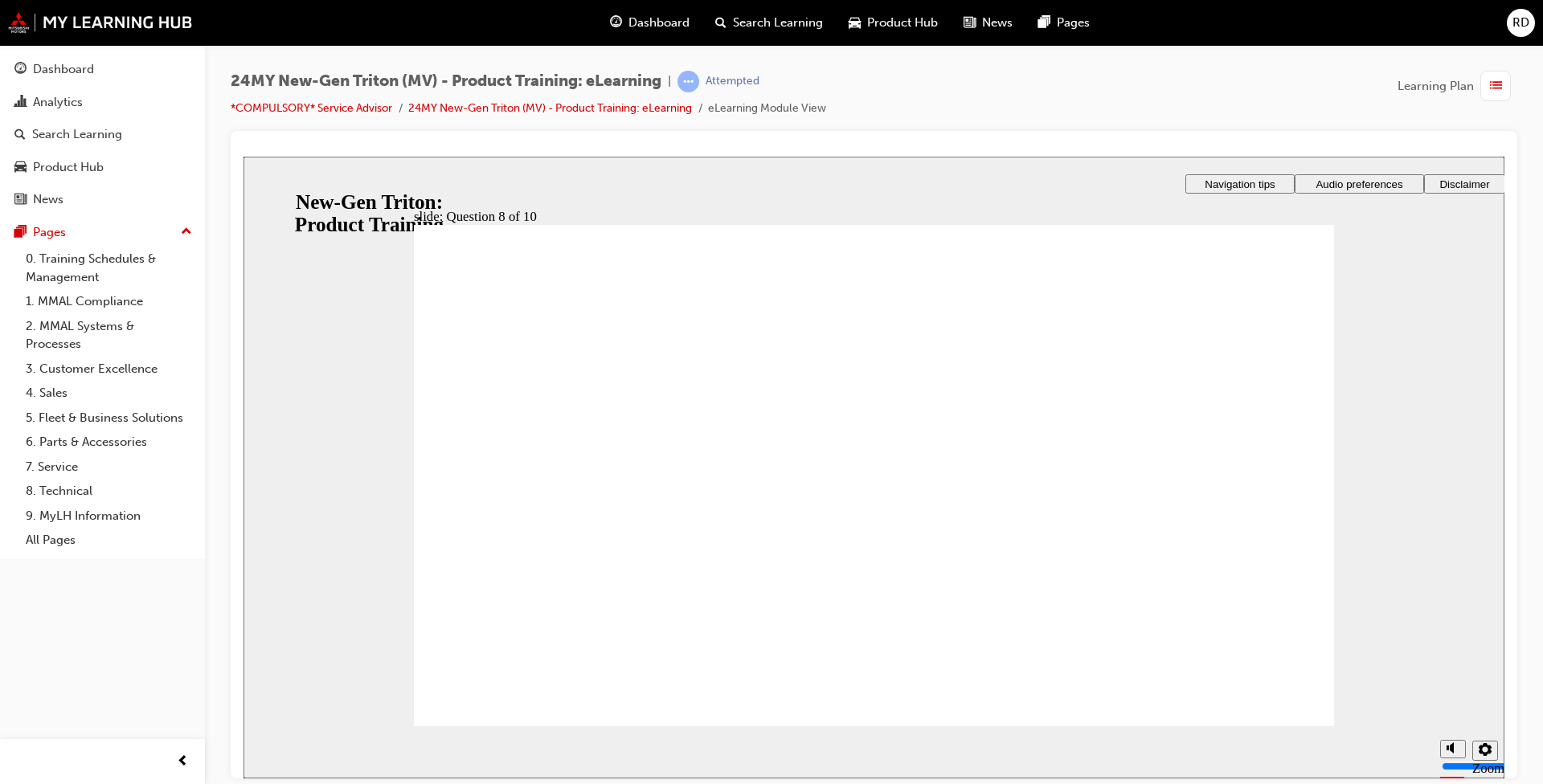
radio input "true"
drag, startPoint x: 528, startPoint y: 394, endPoint x: 541, endPoint y: 666, distance: 272.3
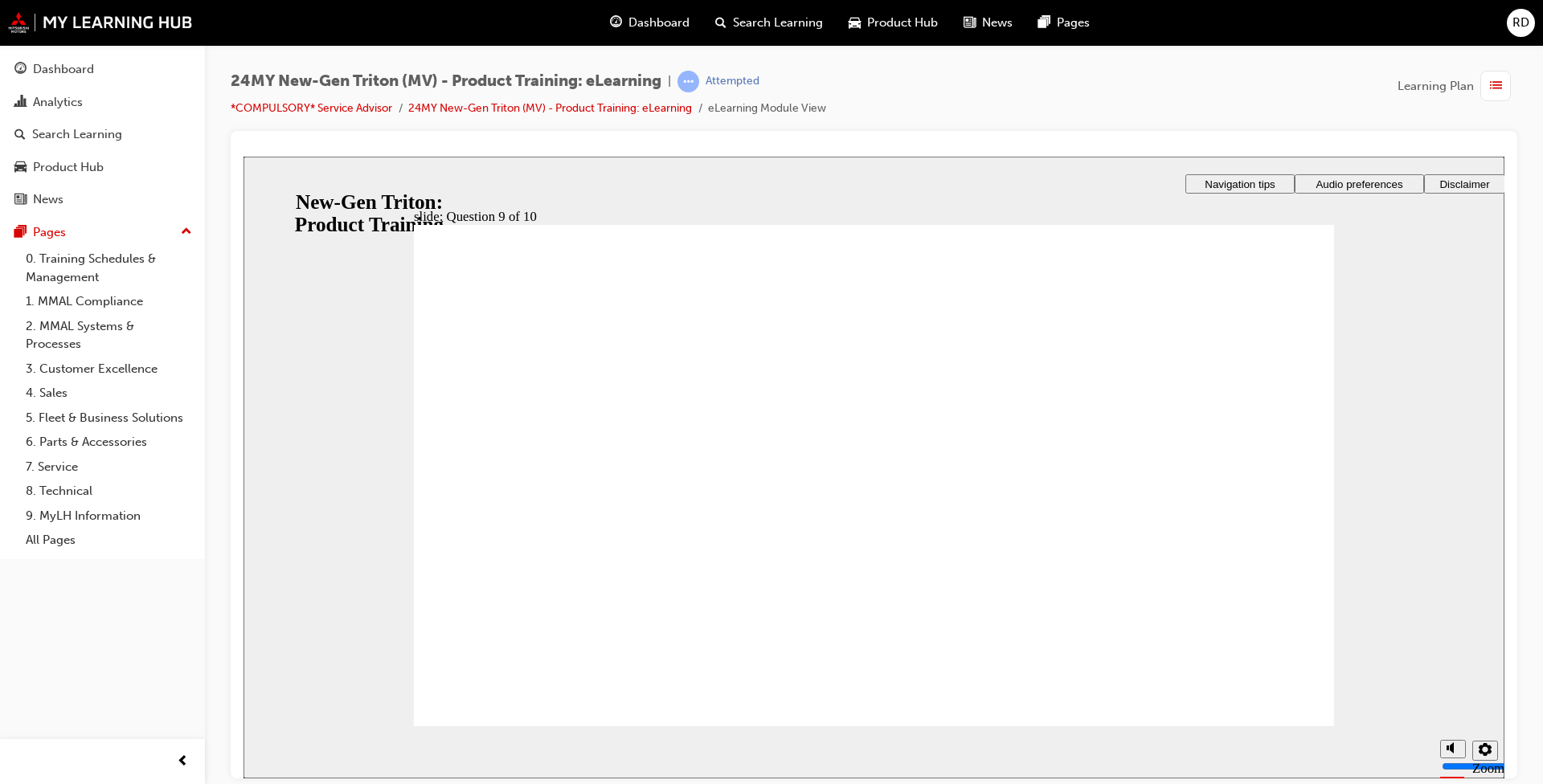
radio input "true"
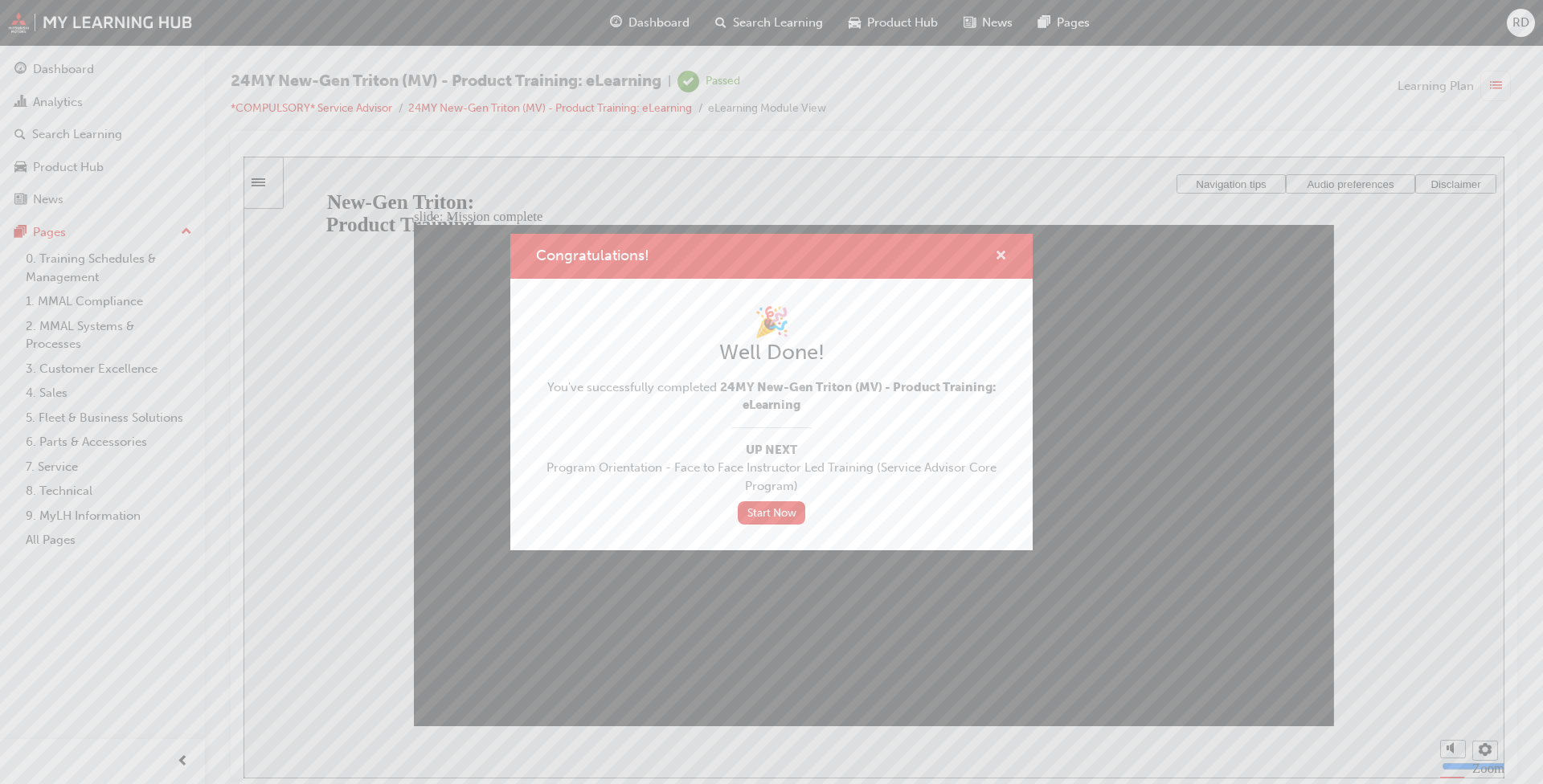
click at [1004, 255] on span "cross-icon" at bounding box center [1001, 257] width 12 height 15
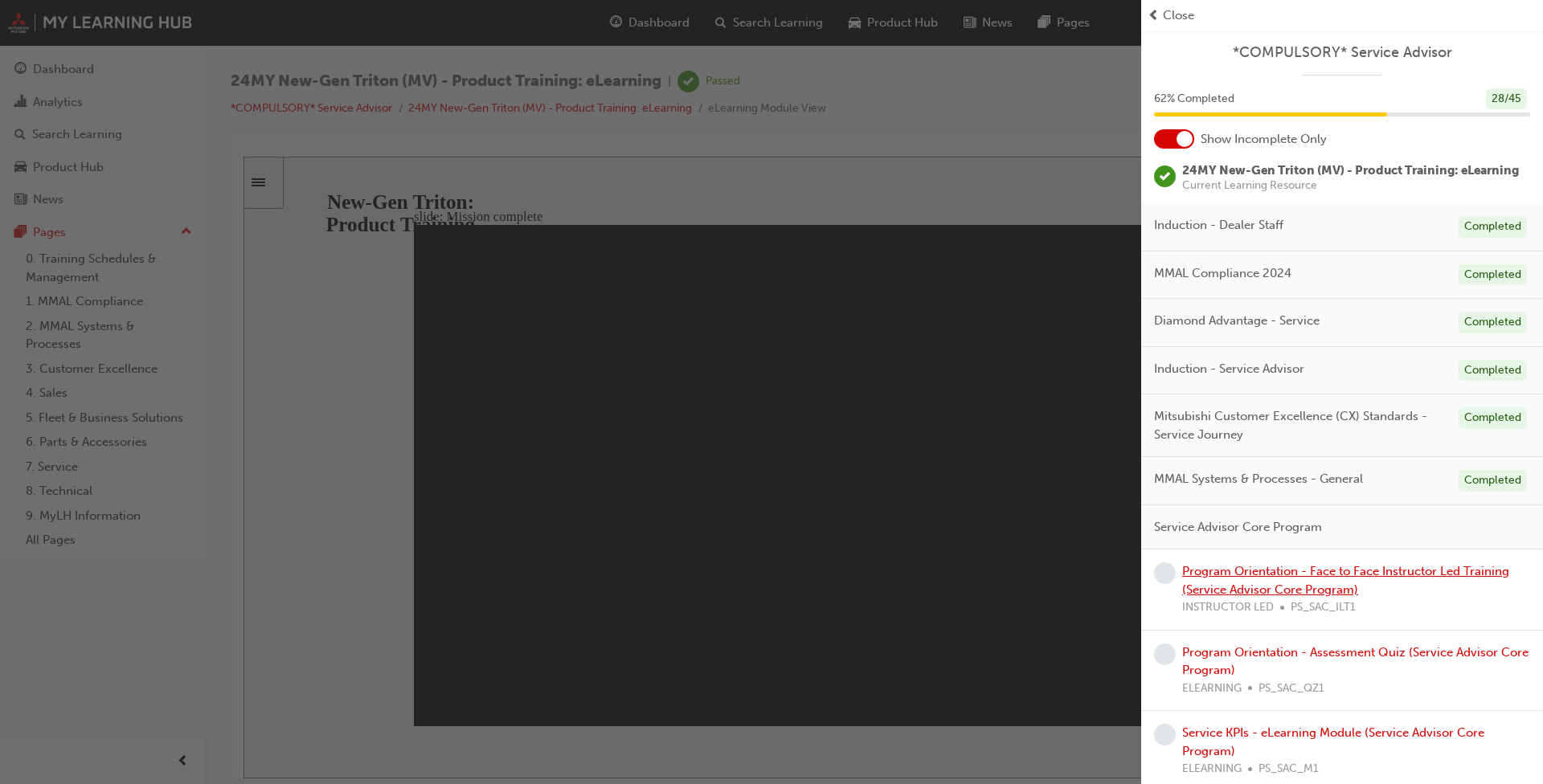
click at [1217, 589] on link "Program Orientation - Face to Face Instructor Led Training (Service Advisor Cor…" at bounding box center [1345, 581] width 327 height 33
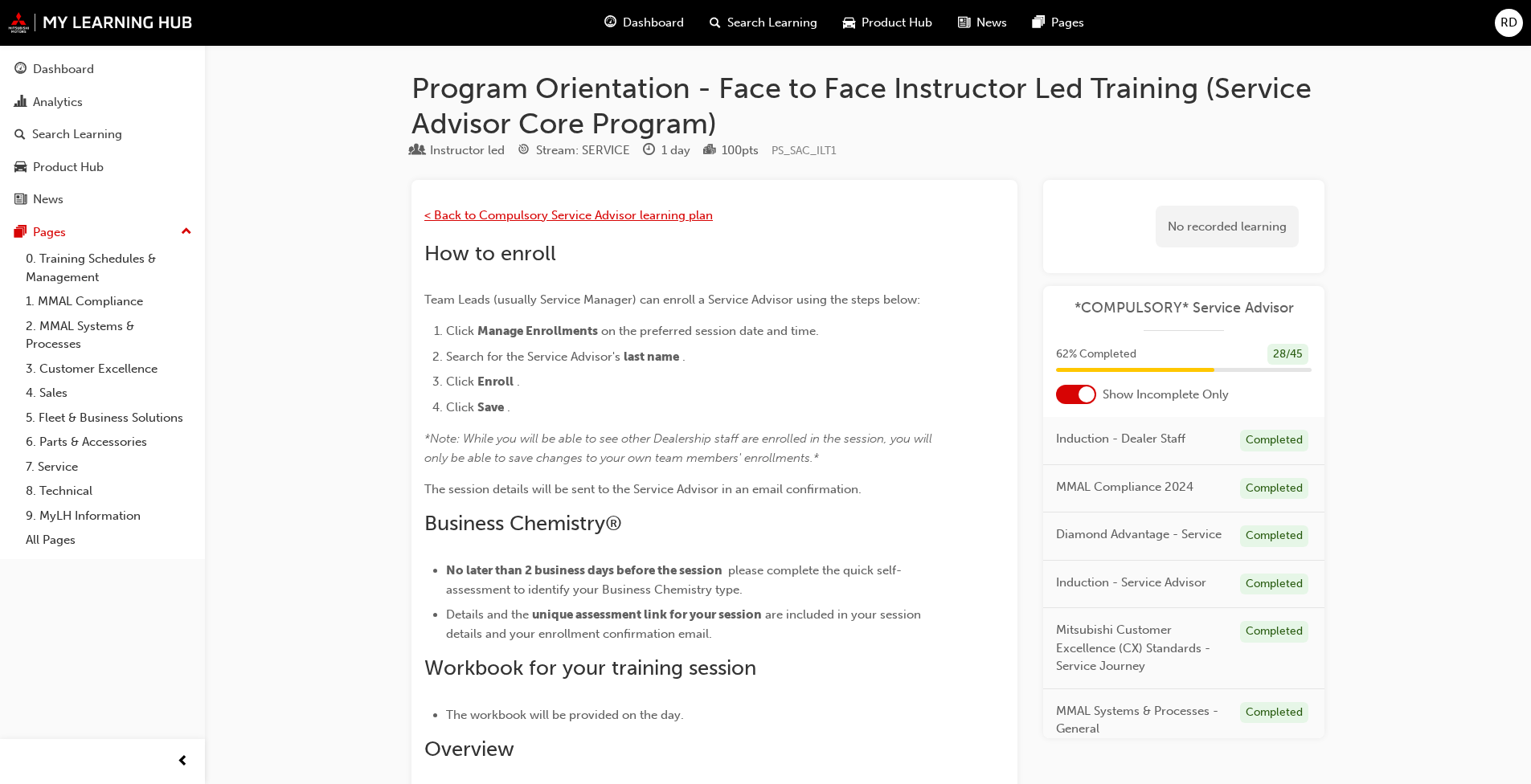
click at [562, 217] on span "< Back to Compulsory Service Advisor learning plan" at bounding box center [568, 216] width 289 height 15
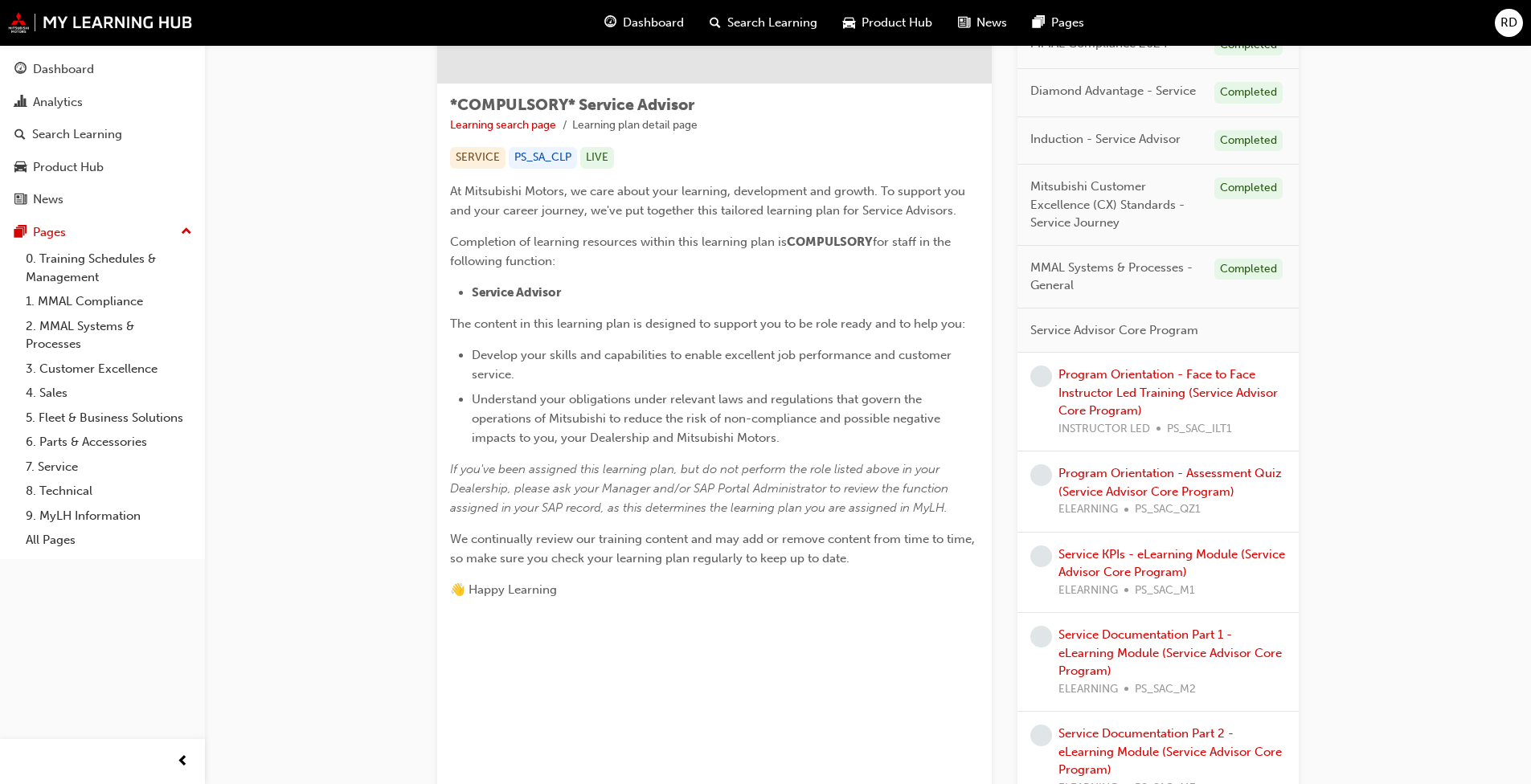
scroll to position [321, 0]
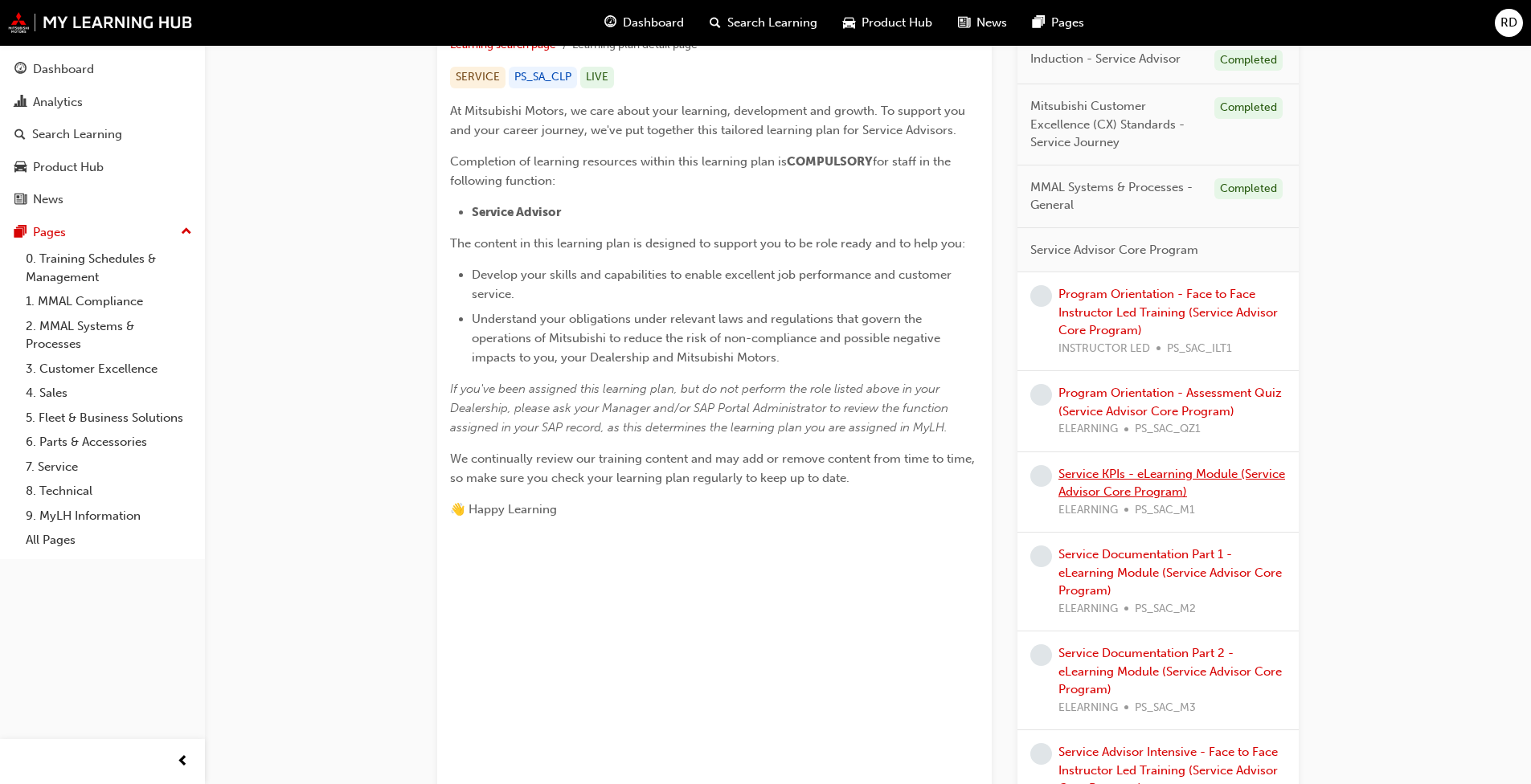
click at [1152, 477] on link "Service KPIs - eLearning Module (Service Advisor Core Program)" at bounding box center [1172, 483] width 227 height 33
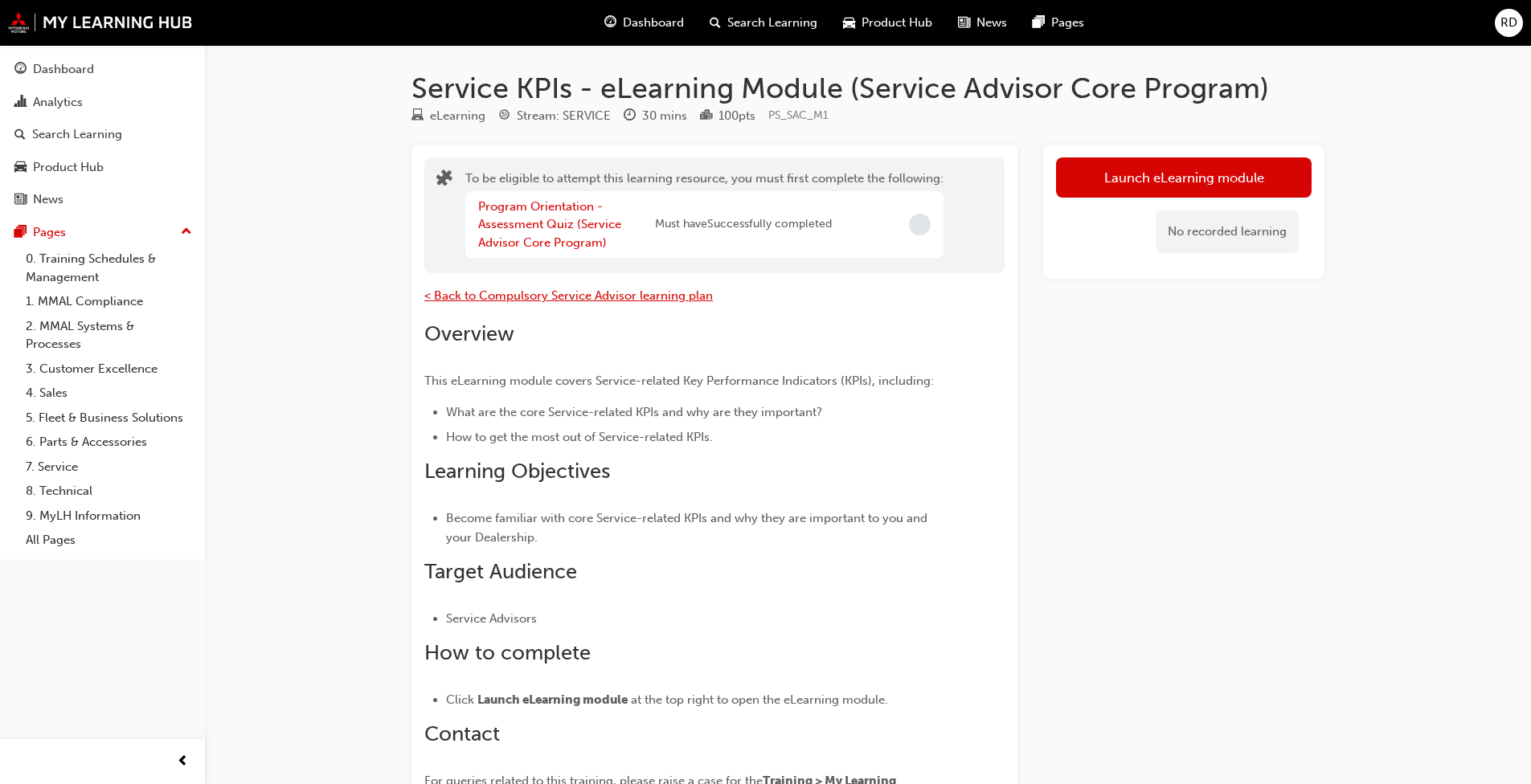
click at [599, 299] on span "< Back to Compulsory Service Advisor learning plan" at bounding box center [568, 296] width 289 height 15
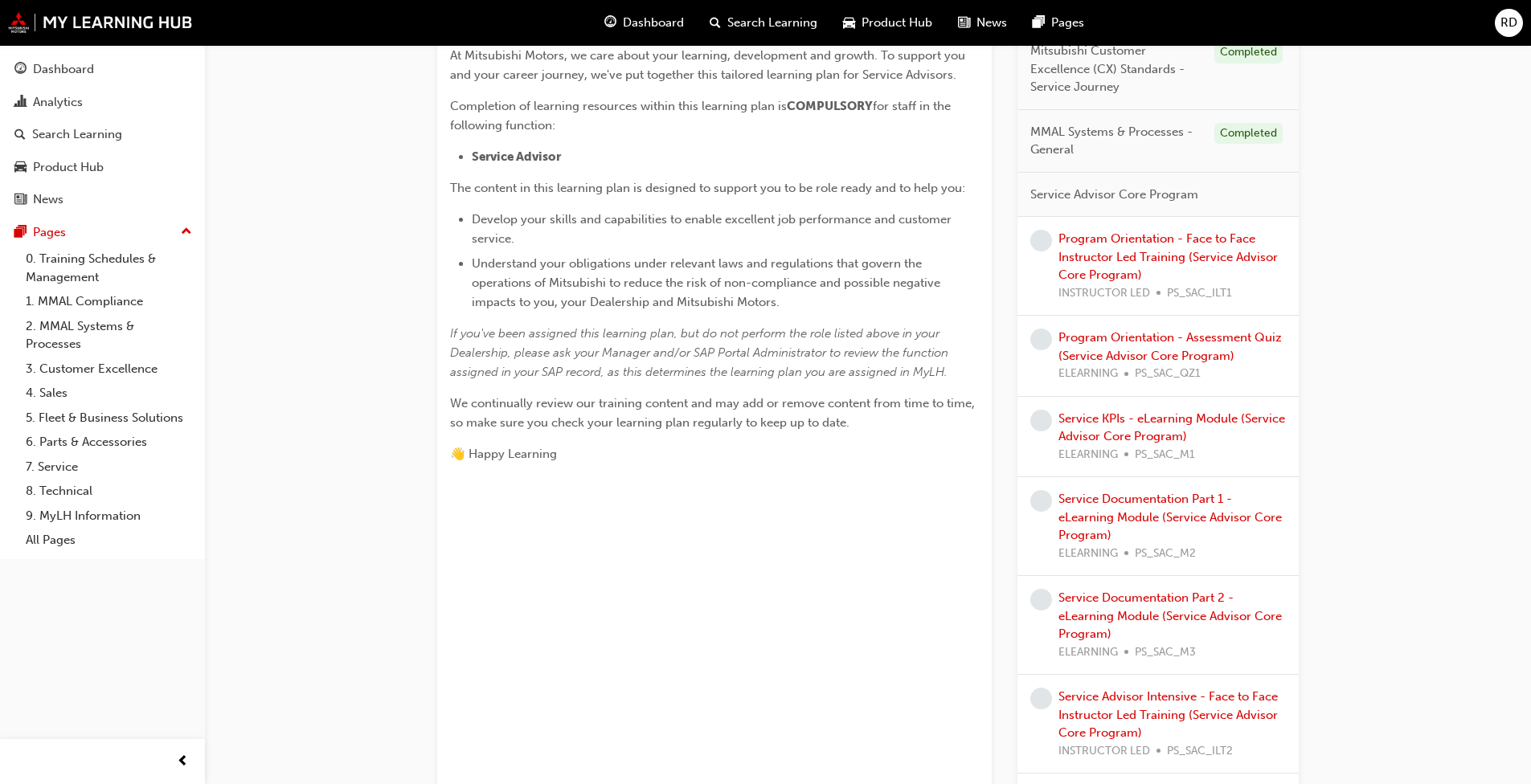
scroll to position [482, 0]
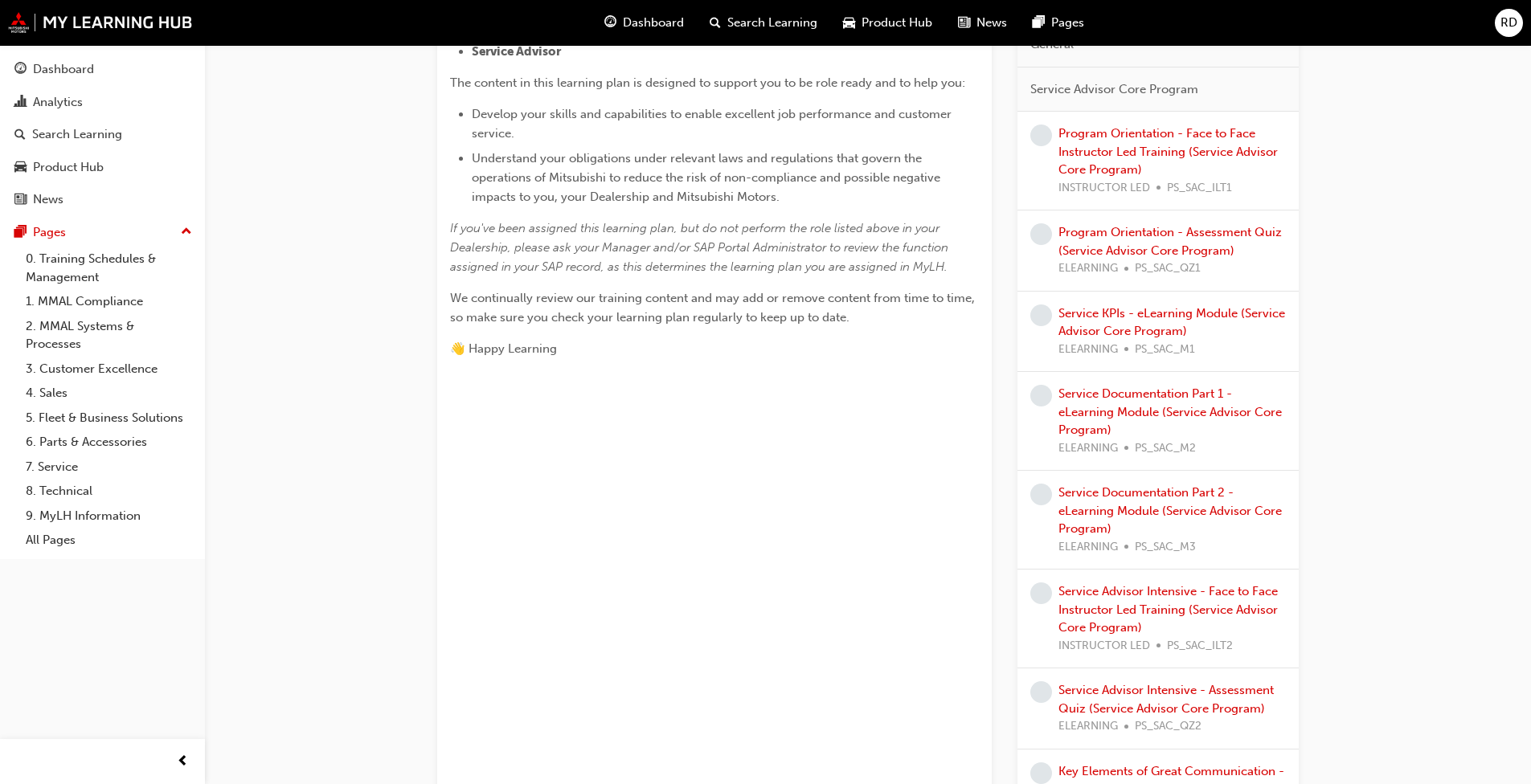
click at [1115, 402] on div "Service Documentation Part 1 - eLearning Module (Service Advisor Core Program) …" at bounding box center [1173, 421] width 228 height 72
click at [1120, 396] on link "Service Documentation Part 1 - eLearning Module (Service Advisor Core Program)" at bounding box center [1170, 412] width 223 height 51
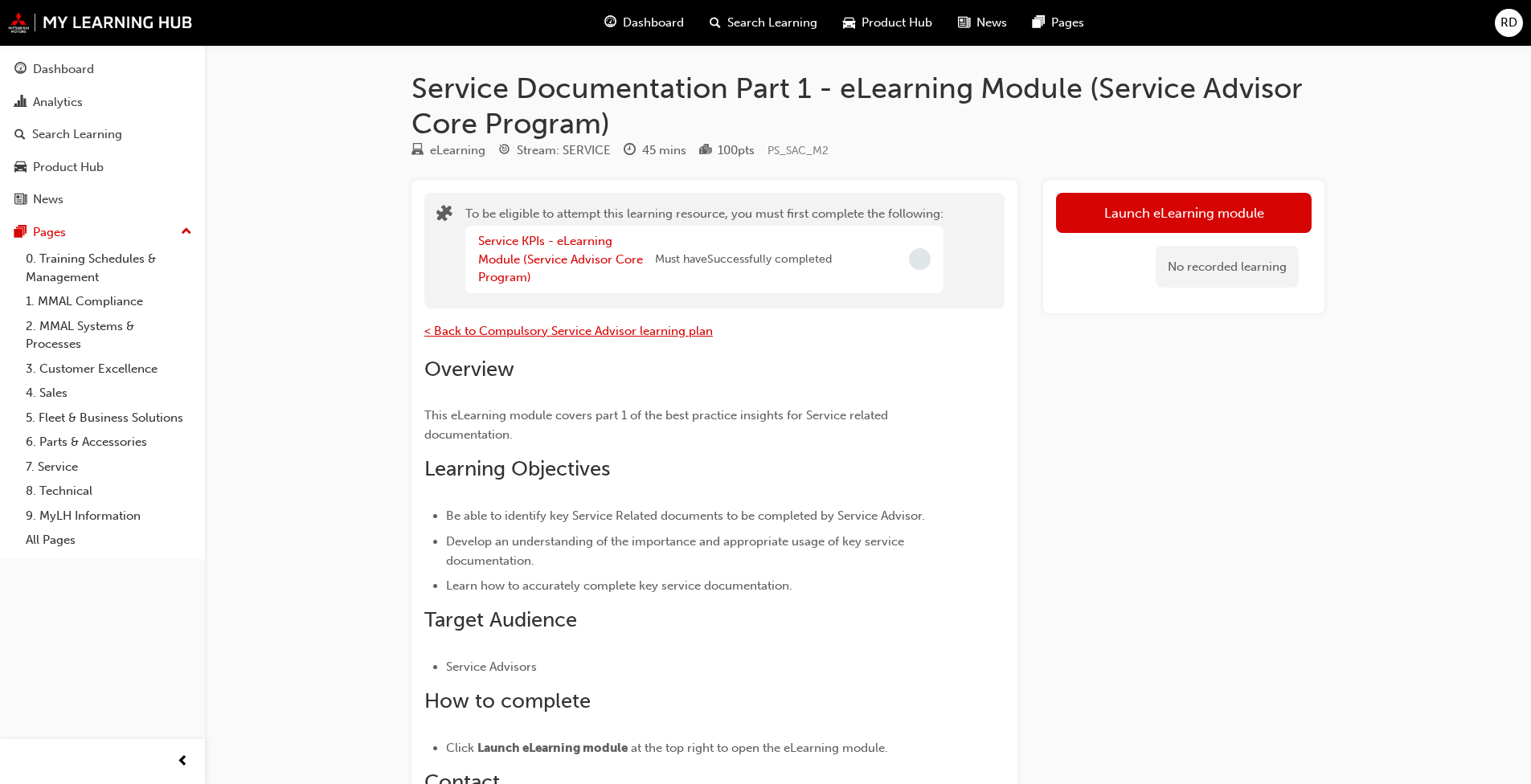
click at [595, 337] on span "< Back to Compulsory Service Advisor learning plan" at bounding box center [568, 331] width 289 height 15
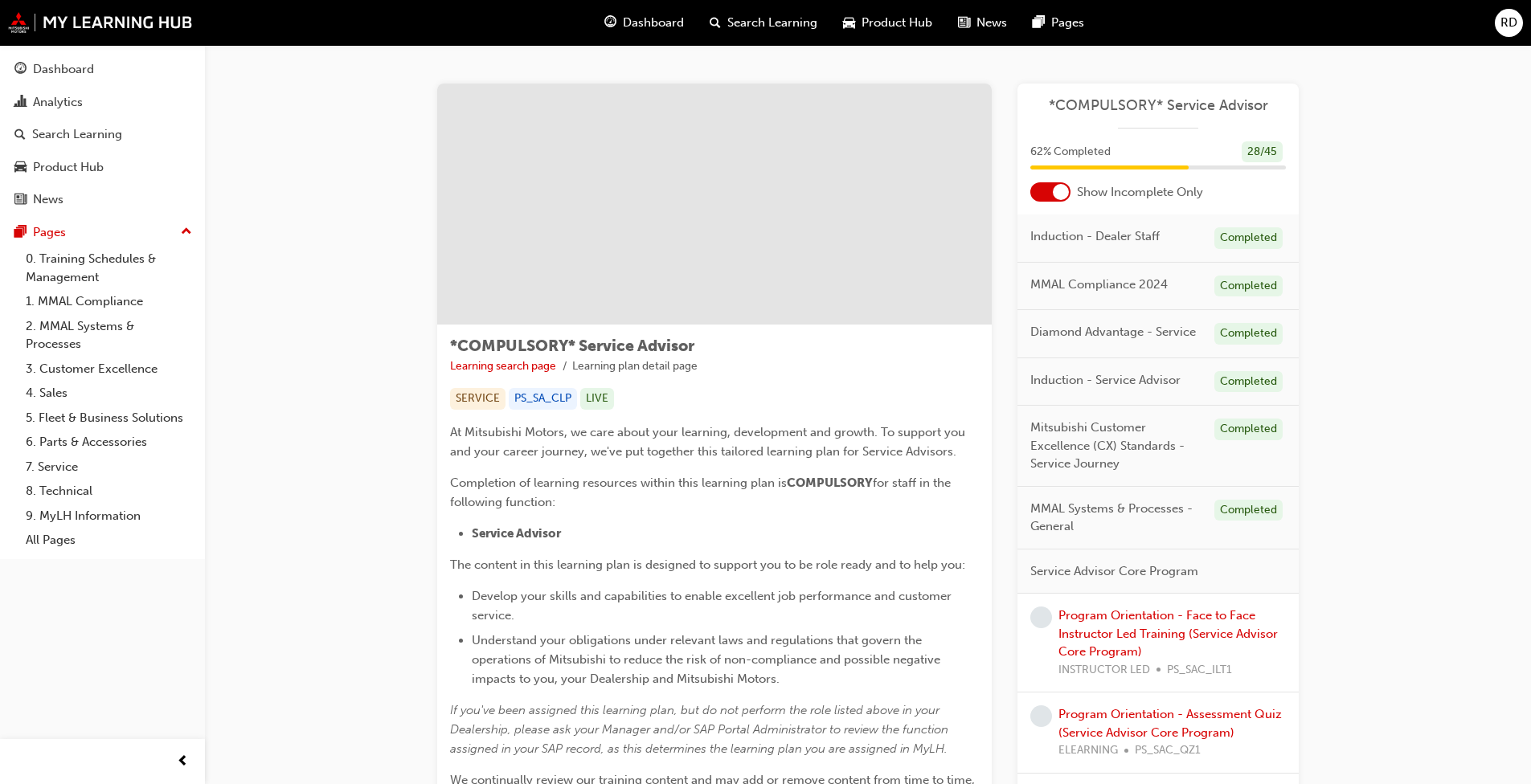
click at [747, 15] on span "Search Learning" at bounding box center [772, 23] width 90 height 19
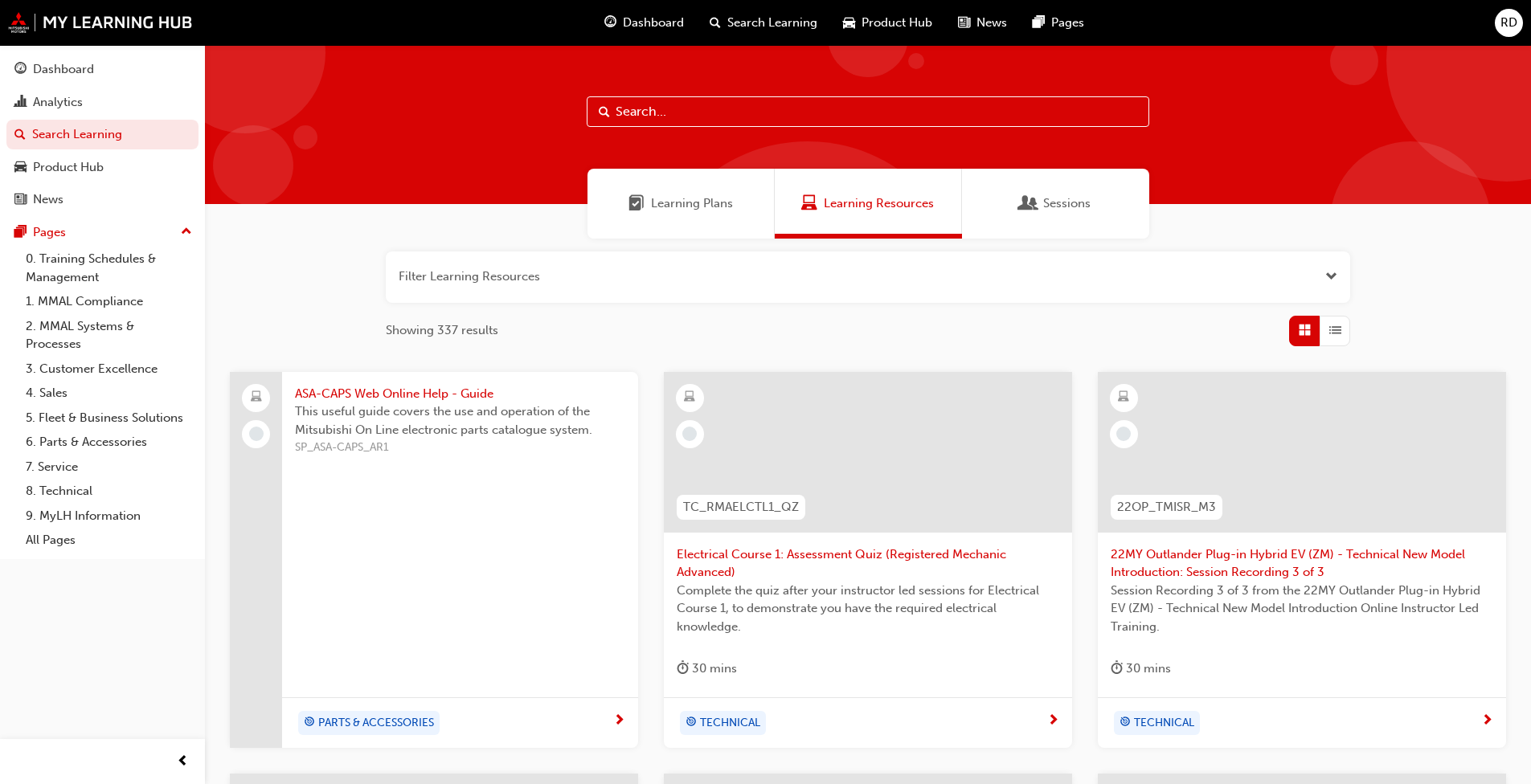
click at [643, 37] on div "Dashboard" at bounding box center [644, 23] width 106 height 33
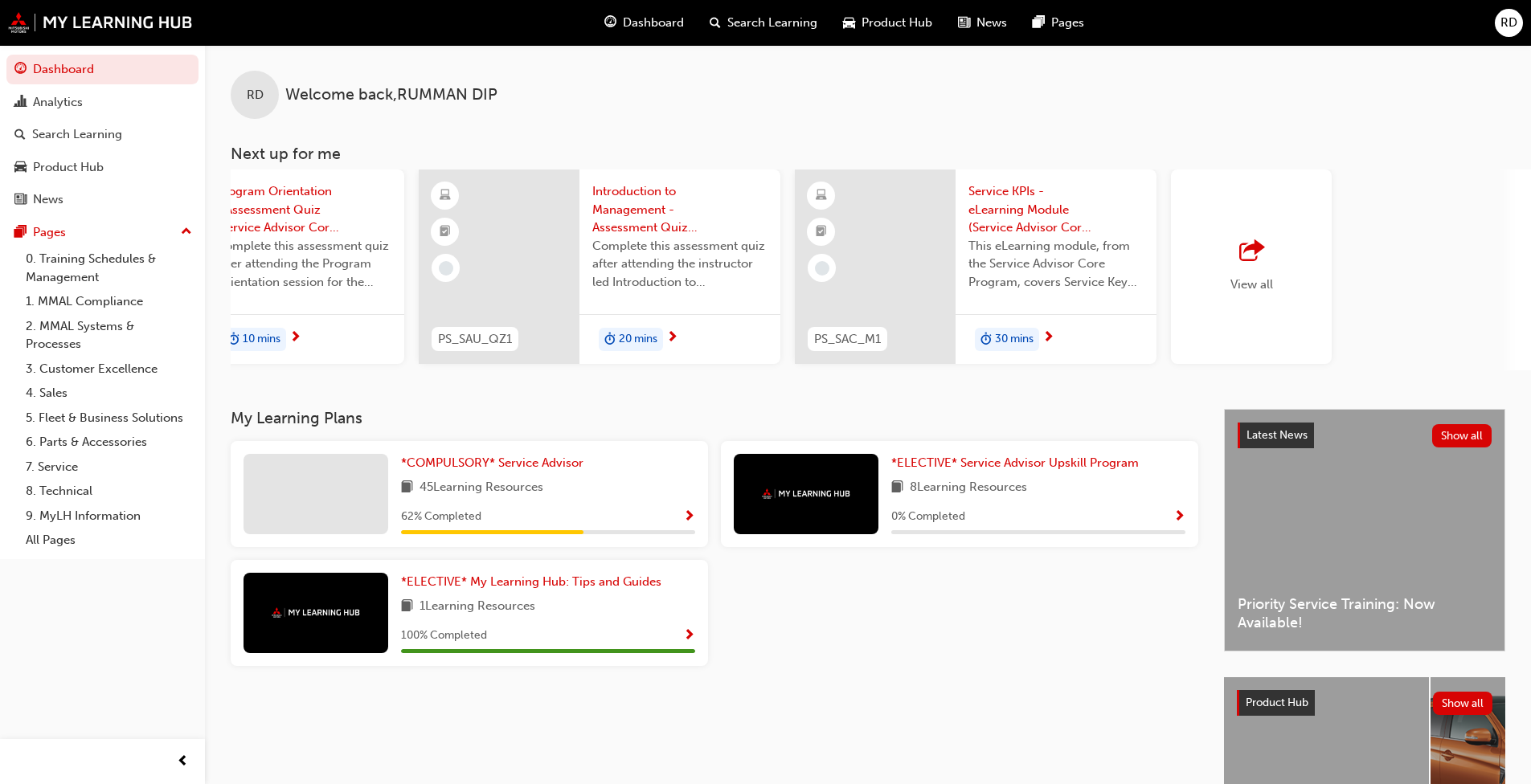
scroll to position [0, 954]
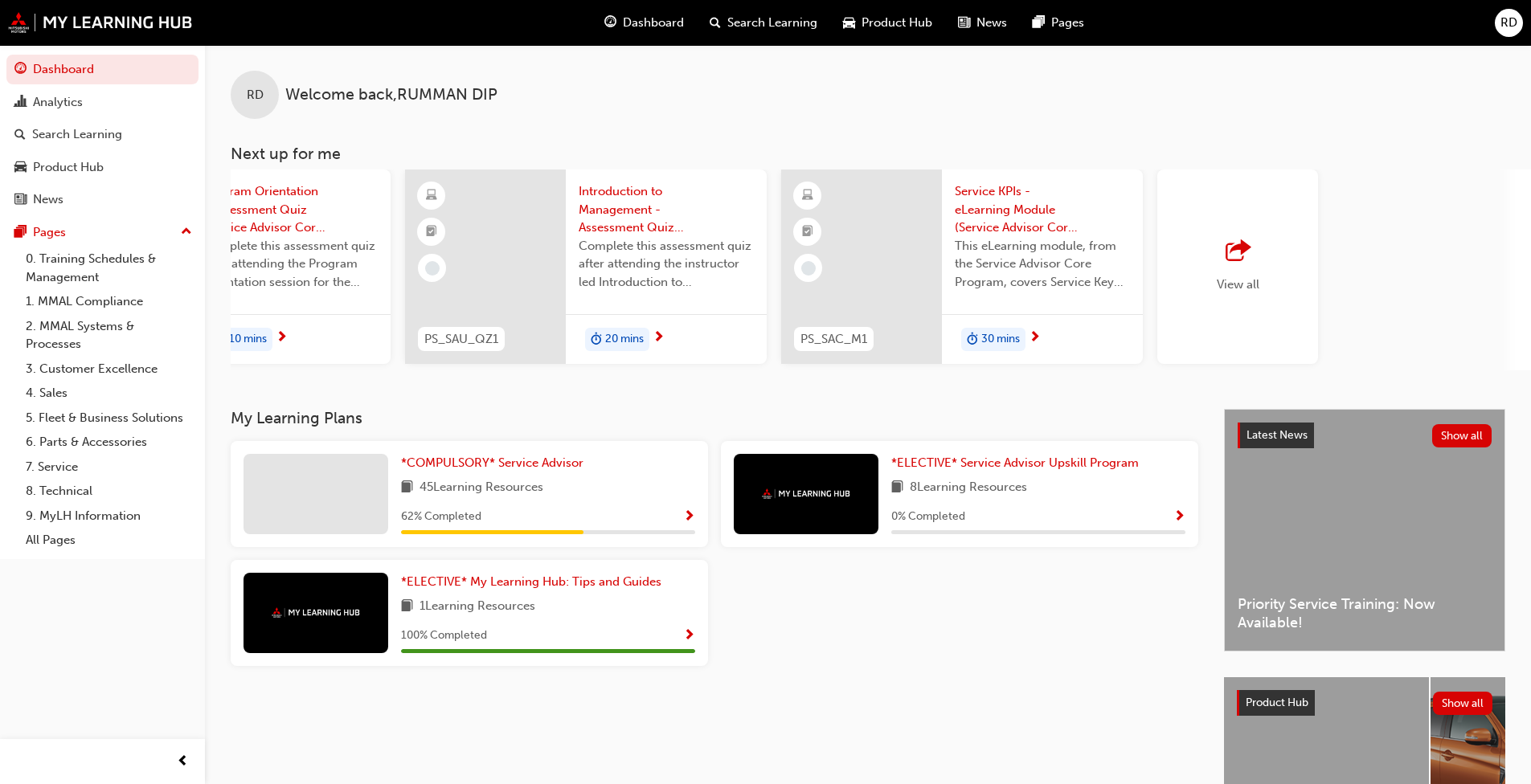
click at [728, 26] on span "Search Learning" at bounding box center [772, 23] width 90 height 19
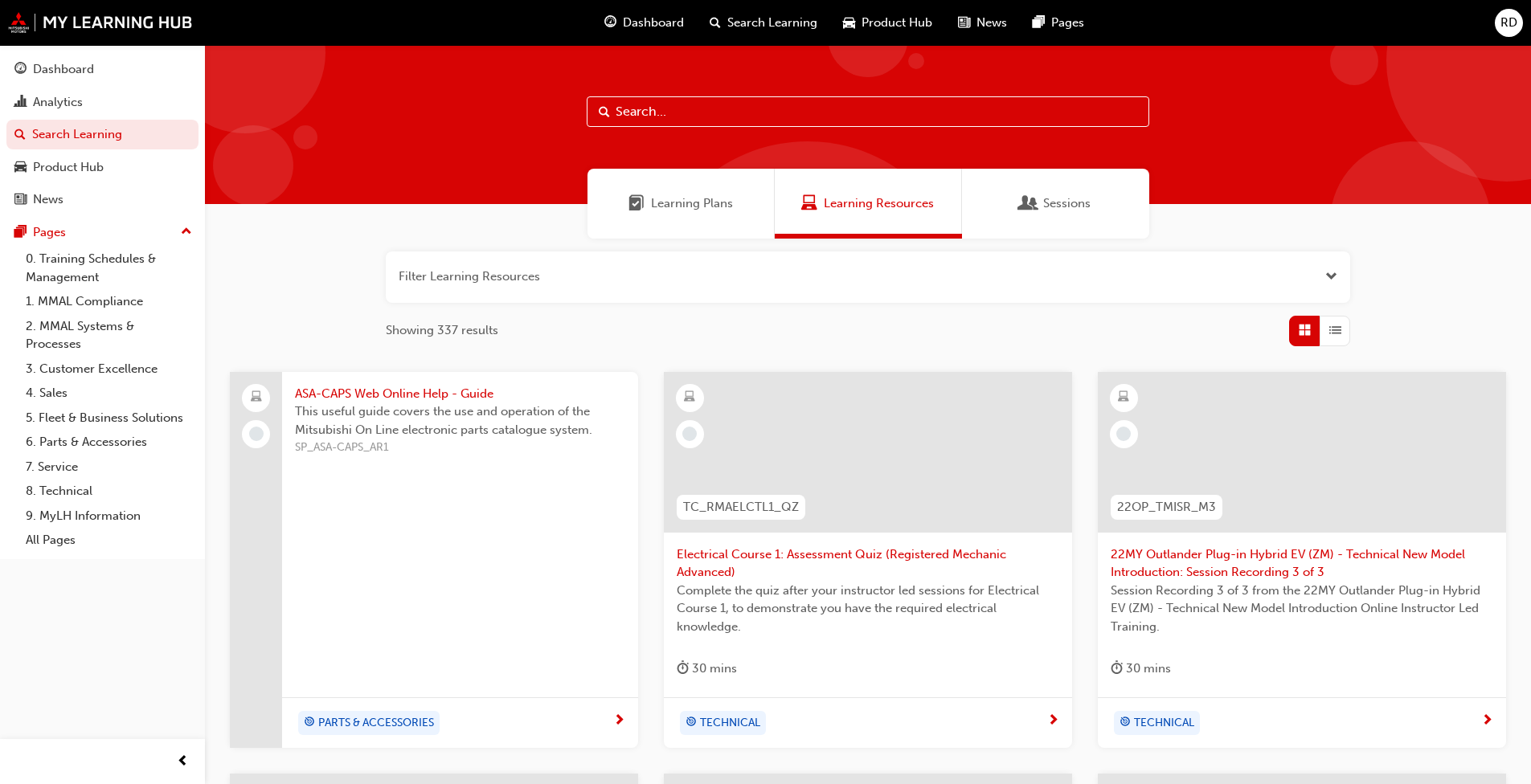
click at [684, 123] on input "text" at bounding box center [868, 111] width 563 height 31
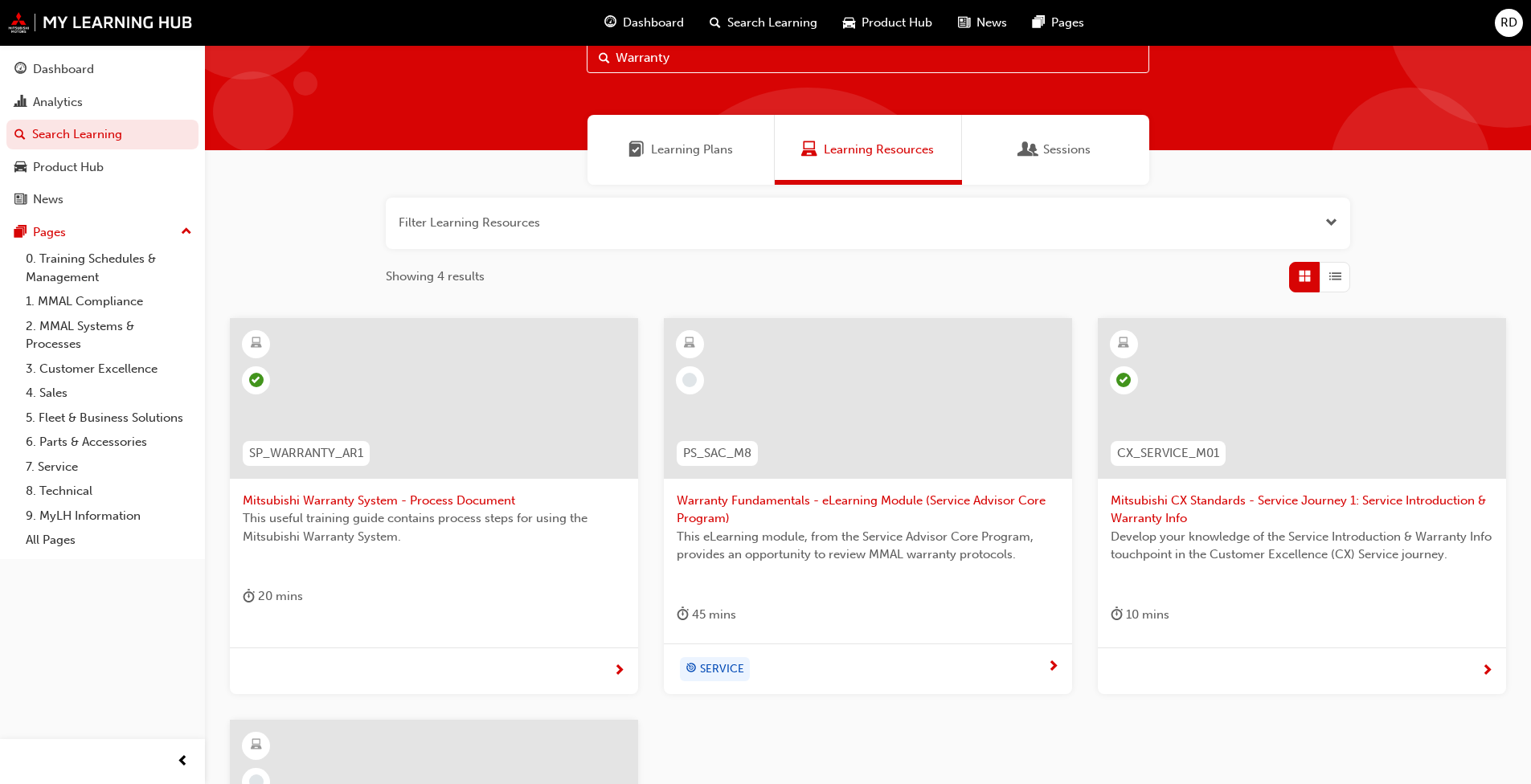
scroll to position [81, 0]
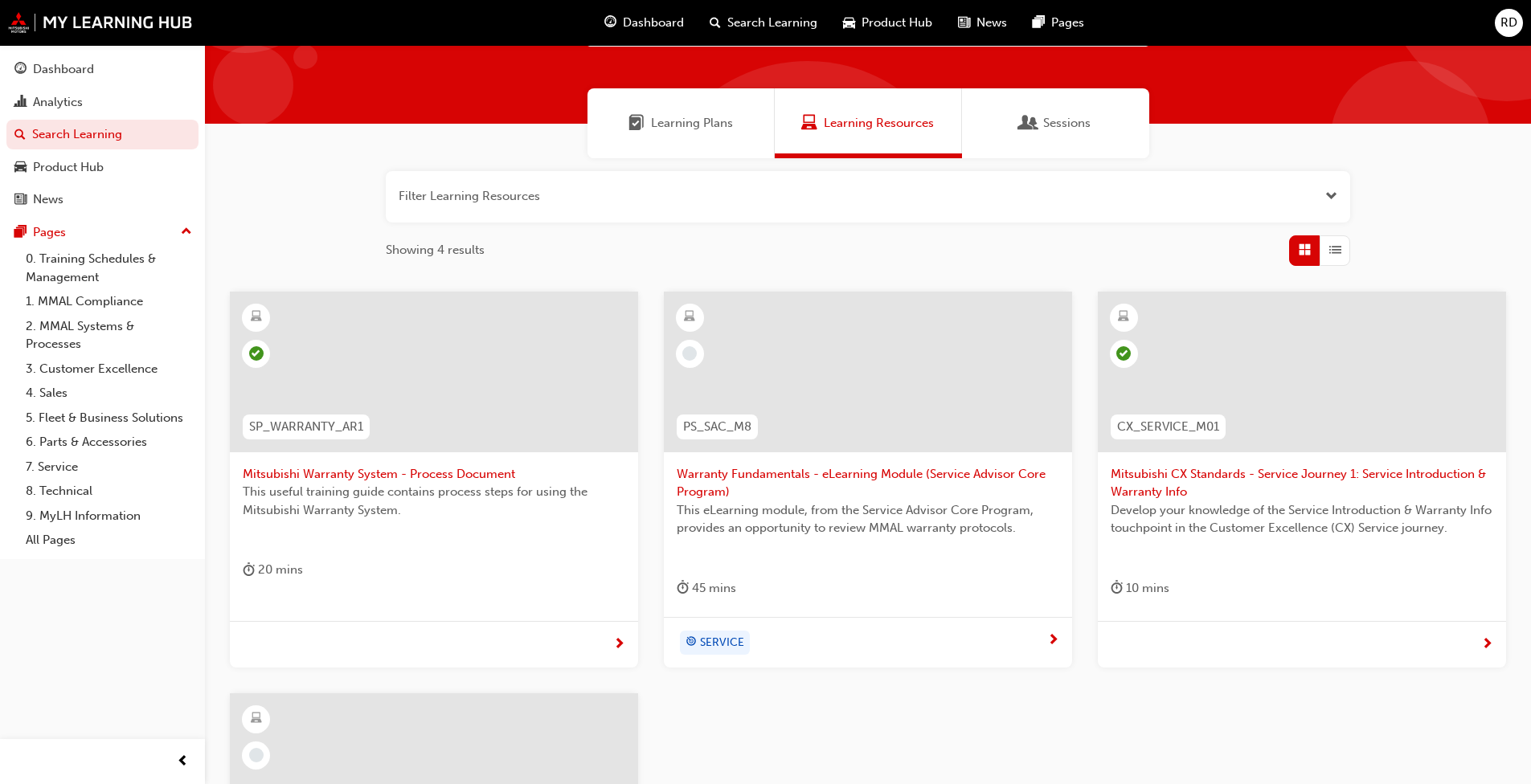
type input "Warranty"
click at [790, 474] on span "Warranty Fundamentals - eLearning Module (Service Advisor Core Program)" at bounding box center [867, 483] width 382 height 36
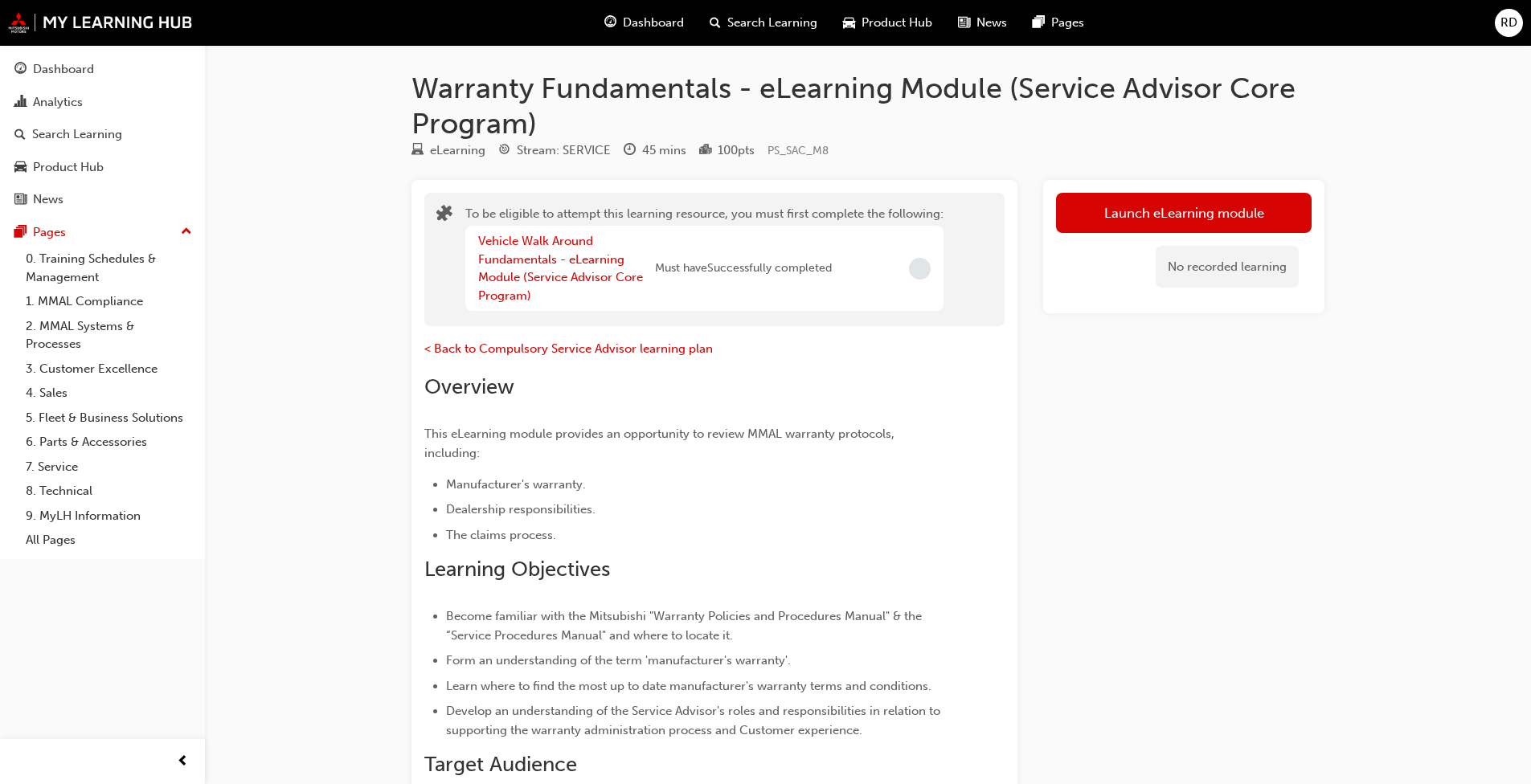
click at [620, 356] on p "< Back to Compulsory Service Advisor learning plan" at bounding box center [685, 350] width 522 height 23
click at [621, 351] on span "< Back to Compulsory Service Advisor learning plan" at bounding box center [568, 349] width 289 height 15
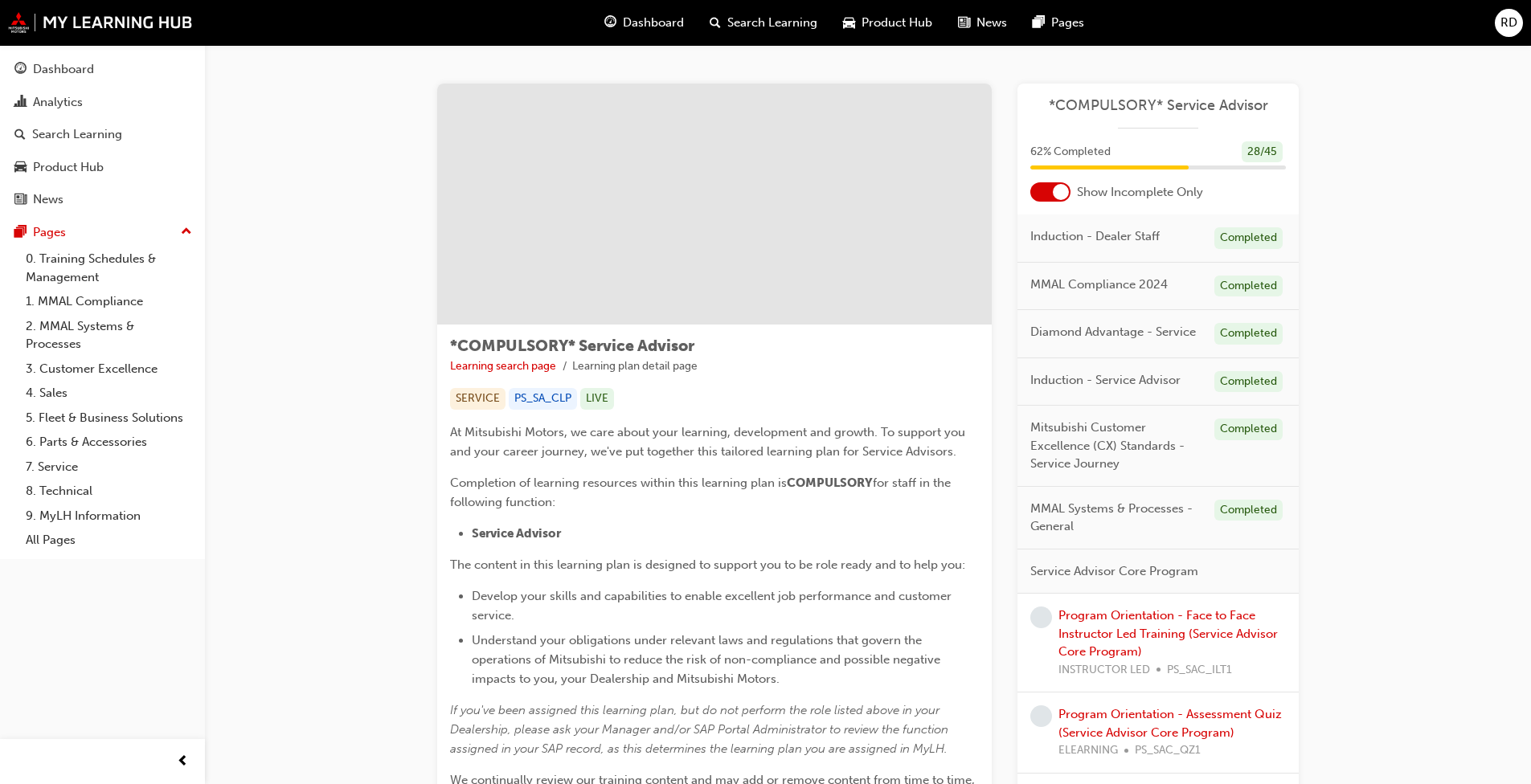
click at [746, 19] on span "Search Learning" at bounding box center [772, 23] width 90 height 19
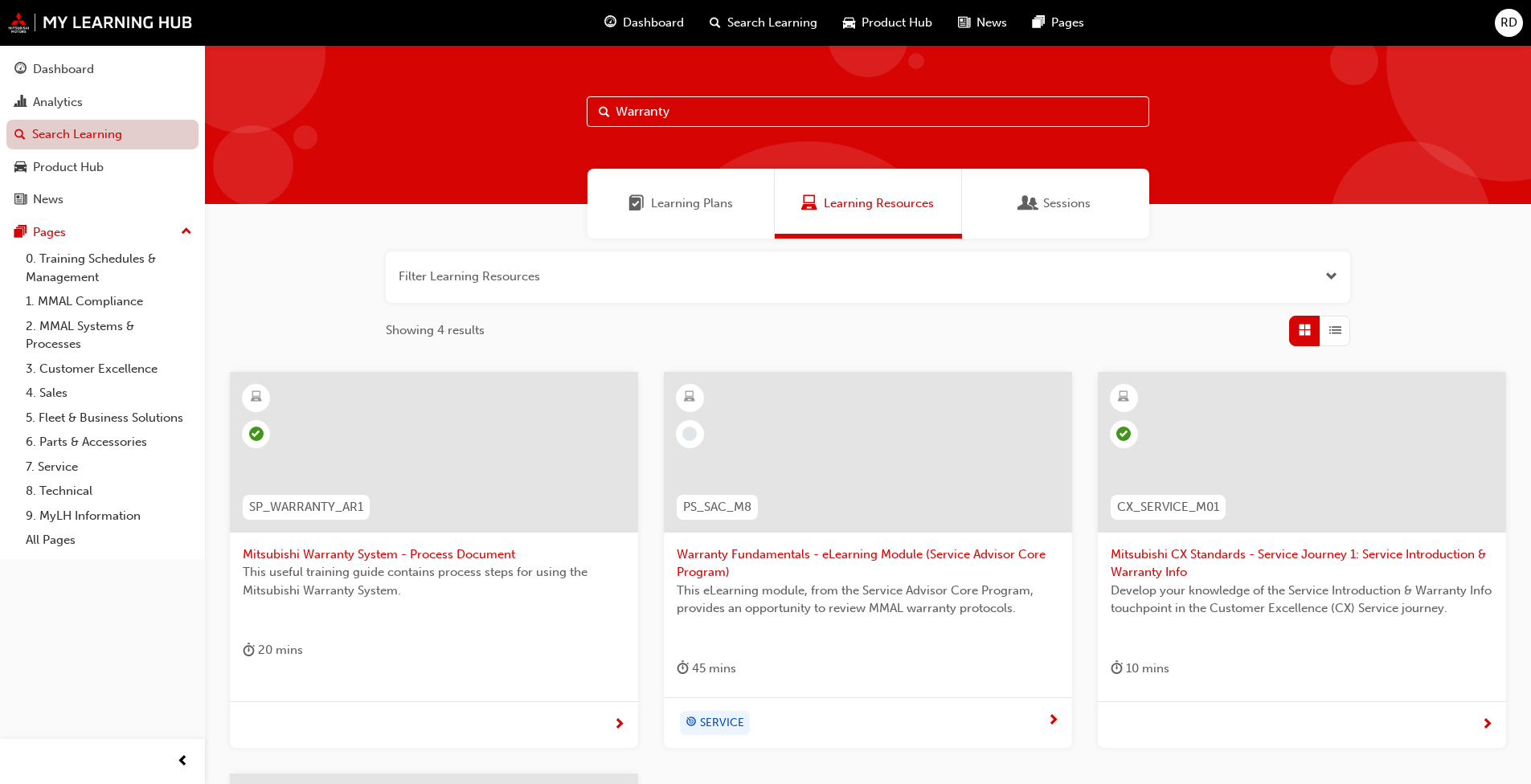
click at [114, 131] on link "Search Learning" at bounding box center [103, 134] width 193 height 30
click at [114, 109] on div "Analytics" at bounding box center [103, 103] width 176 height 20
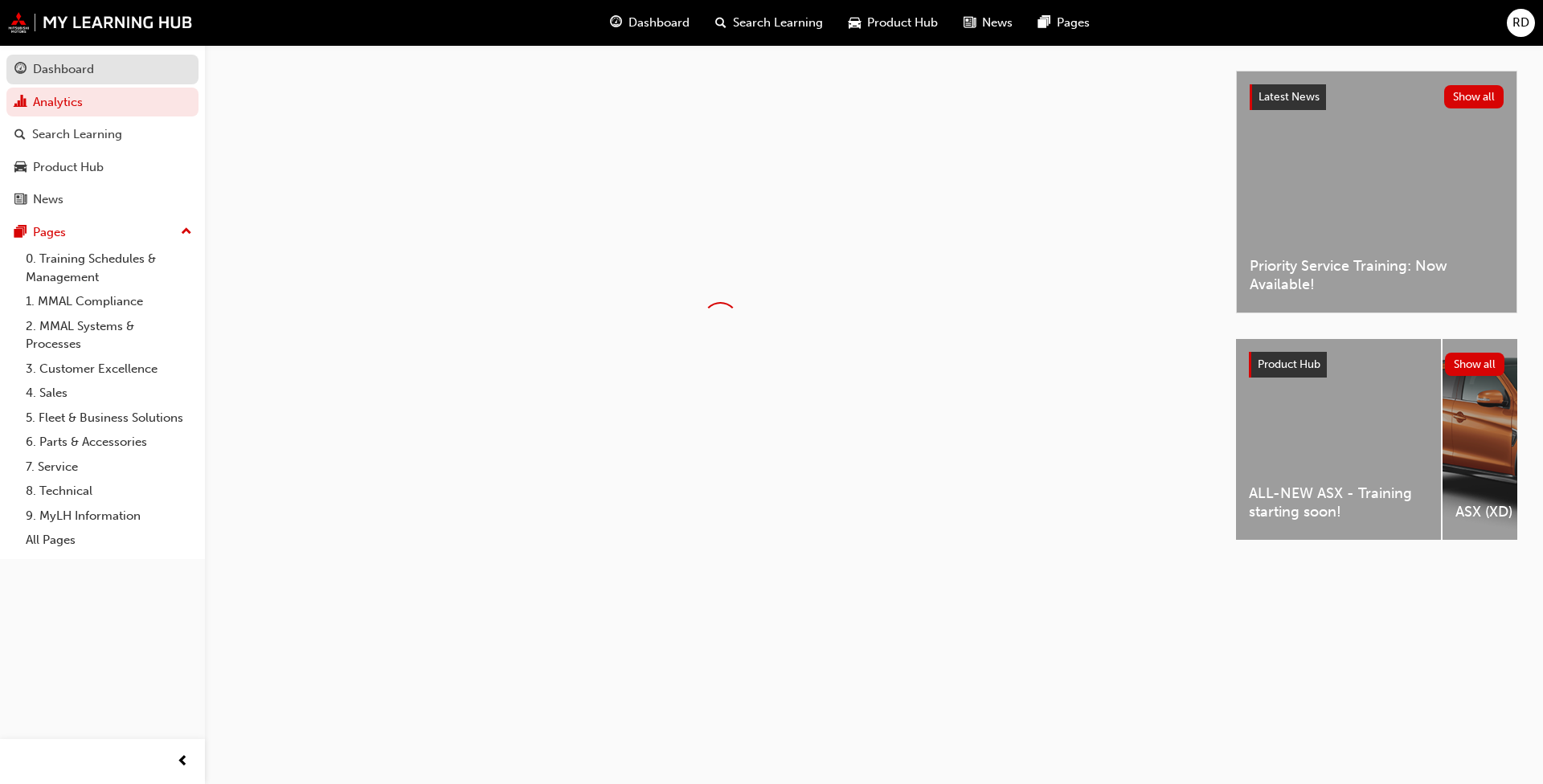
click at [125, 75] on div "Dashboard" at bounding box center [103, 69] width 176 height 20
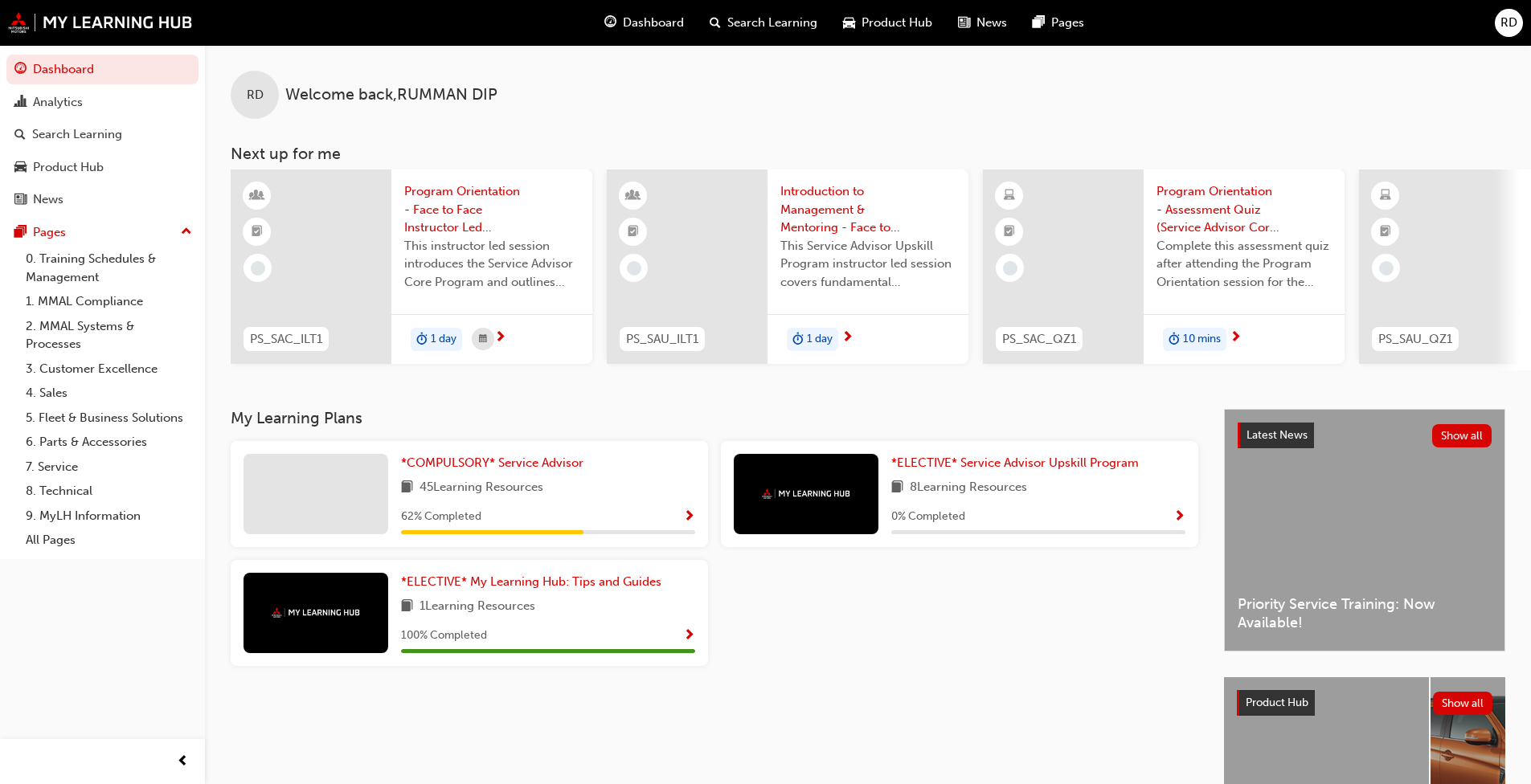
drag, startPoint x: 766, startPoint y: 422, endPoint x: 777, endPoint y: 399, distance: 25.5
click at [766, 422] on h3 "My Learning Plans" at bounding box center [714, 418] width 967 height 19
click at [892, 656] on div "*COMPULSORY* Service Advisor 45 Learning Resources 62 % Completed *ELECTIVE* Se…" at bounding box center [714, 560] width 980 height 238
